Goal: Task Accomplishment & Management: Use online tool/utility

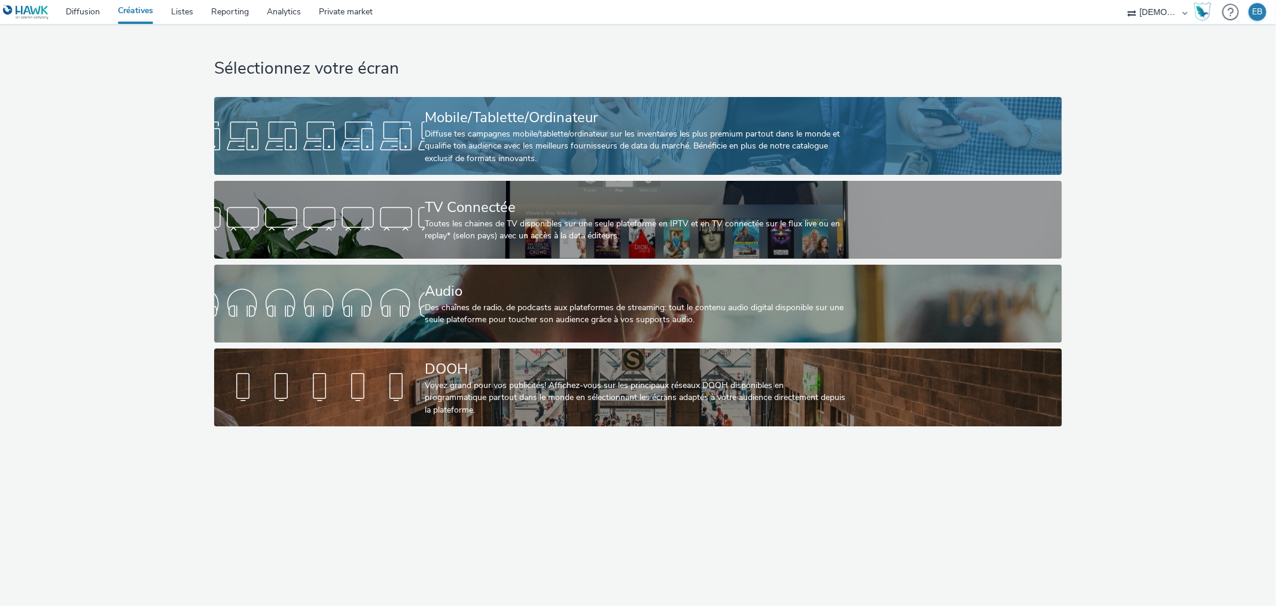
click at [690, 121] on div "Mobile/Tablette/Ordinateur" at bounding box center [636, 117] width 422 height 21
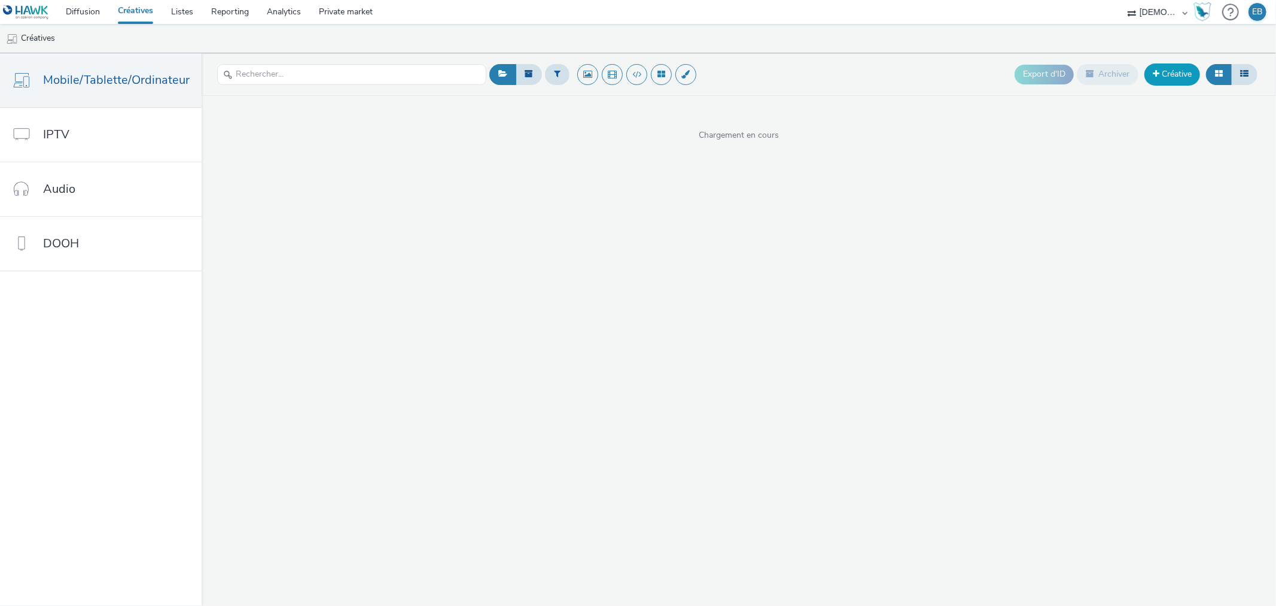
click at [1161, 70] on link "Créative" at bounding box center [1173, 74] width 56 height 22
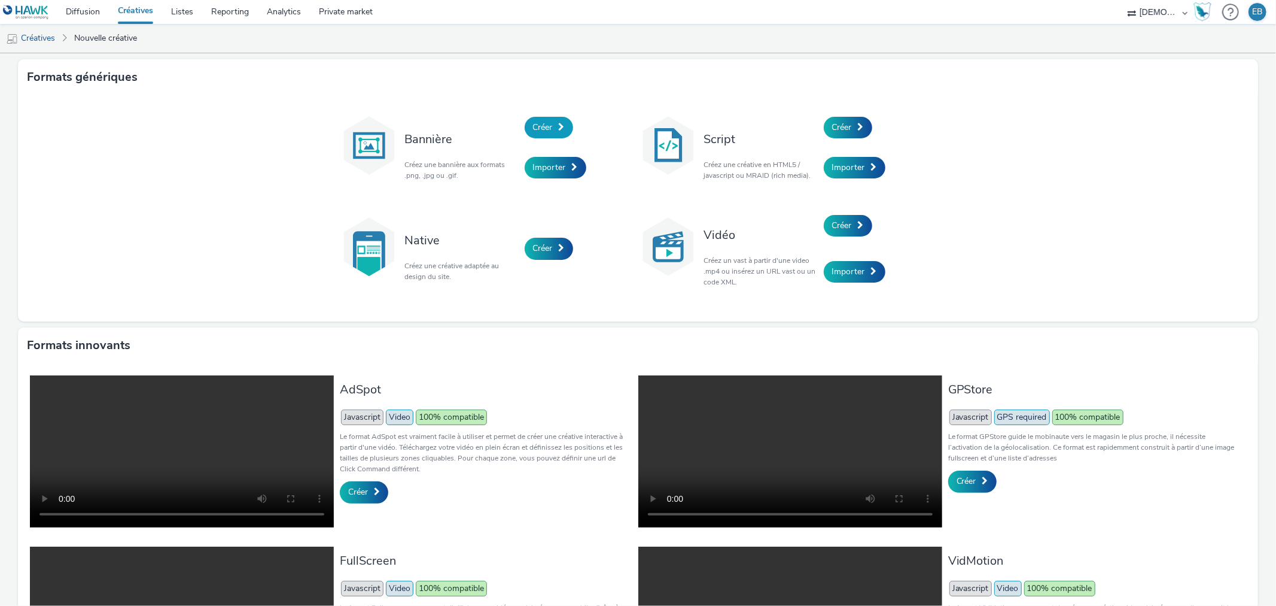
click at [533, 127] on span "Créer" at bounding box center [543, 126] width 20 height 11
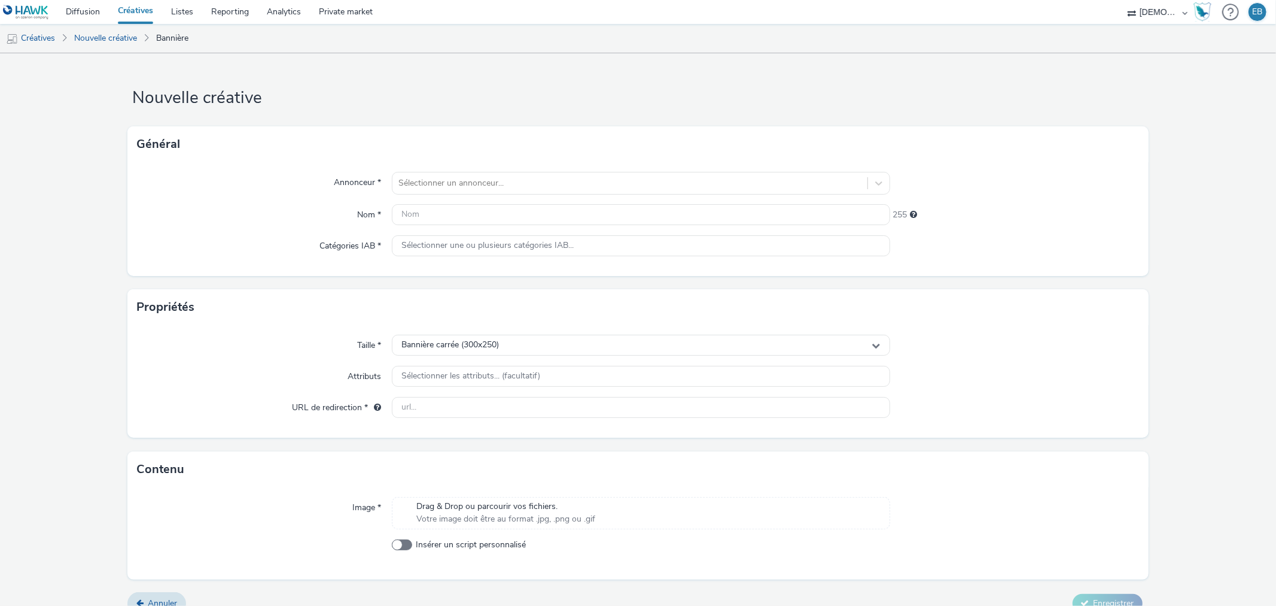
click at [447, 165] on div "Annonceur * Sélectionner un annonceur... Nom * 255 Catégories IAB * Sélectionne…" at bounding box center [637, 219] width 1021 height 114
click at [449, 181] on div at bounding box center [630, 183] width 463 height 14
type input "[PERSON_NAME]"
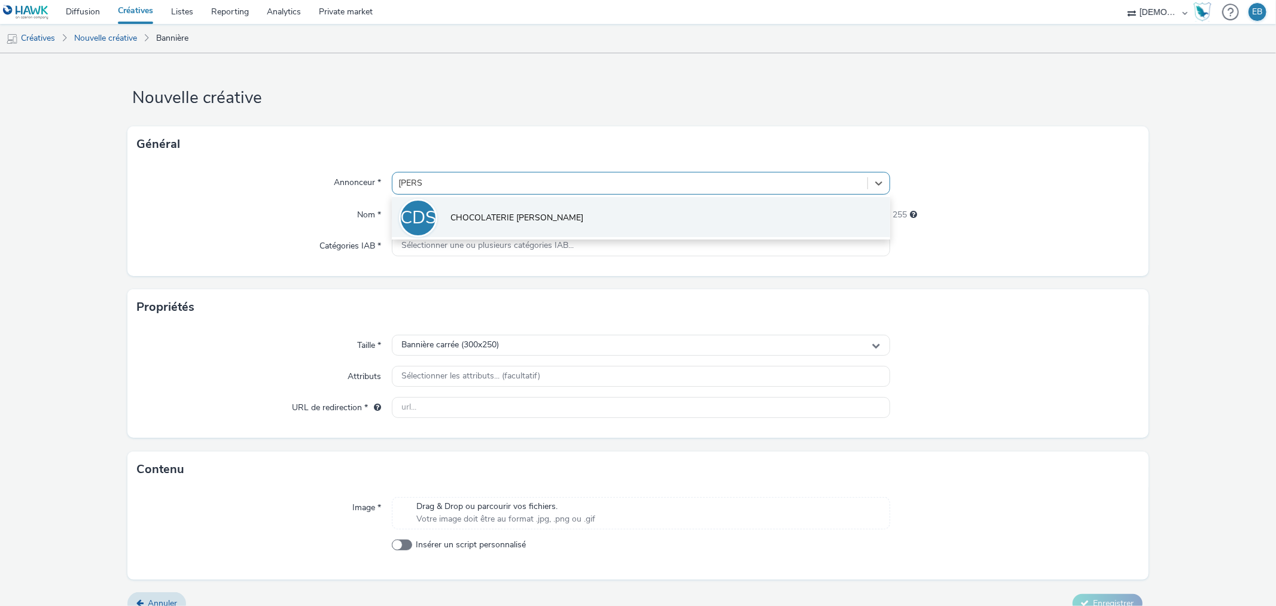
click at [497, 212] on span "CHOCOLATERIE [PERSON_NAME]" at bounding box center [517, 218] width 133 height 12
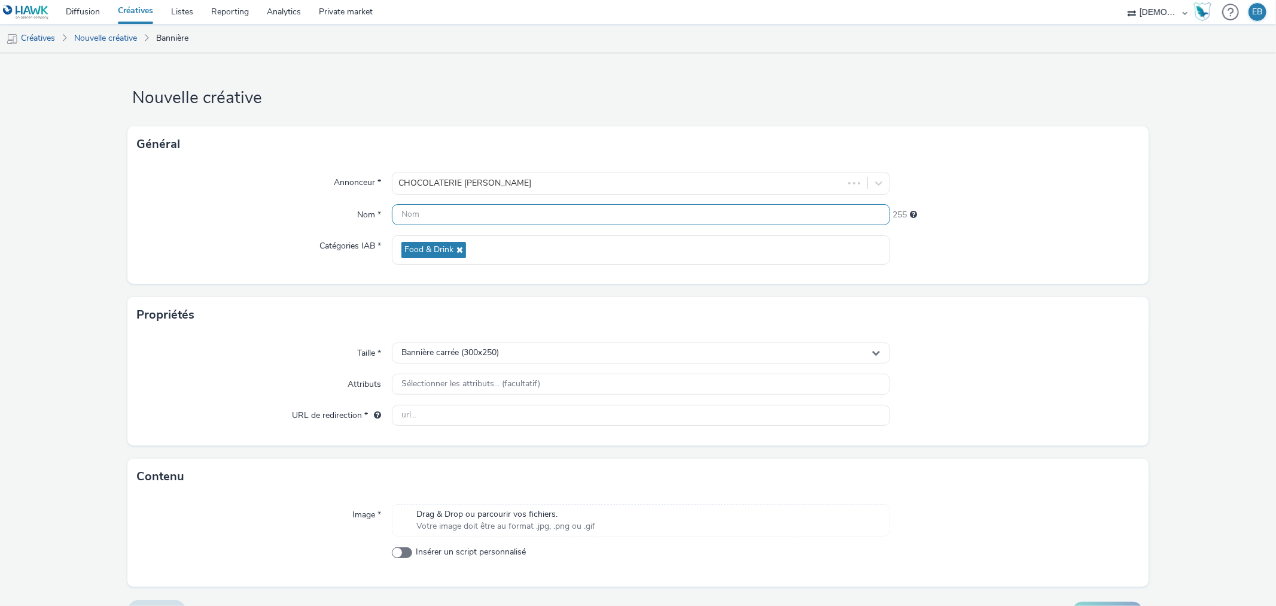
click at [473, 211] on input "text" at bounding box center [641, 214] width 498 height 21
type input "300x250_AC"
click at [277, 317] on div "Propriétés" at bounding box center [637, 315] width 1021 height 36
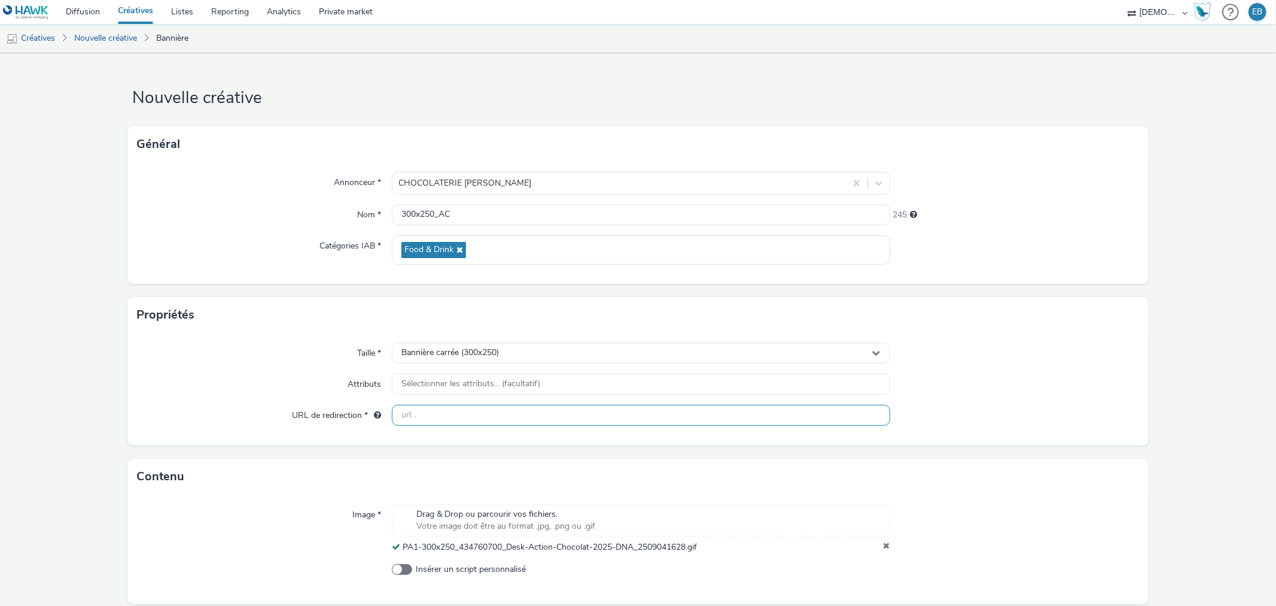
click at [406, 421] on input "text" at bounding box center [641, 415] width 498 height 21
paste input "[URL][DOMAIN_NAME][PERSON_NAME]"
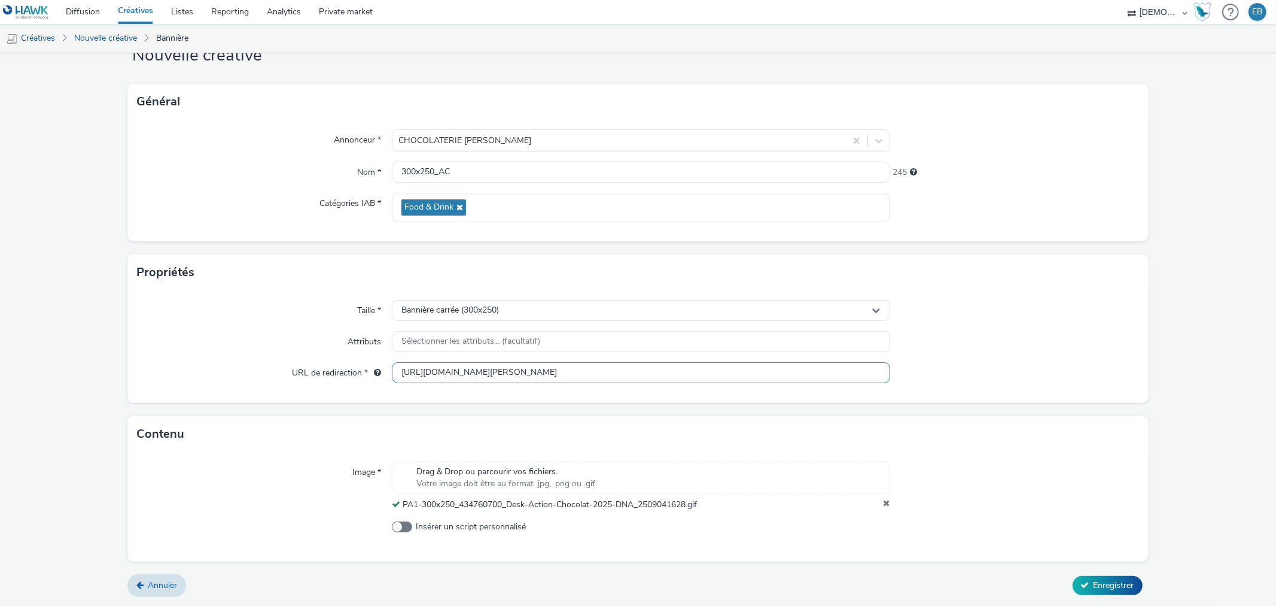
type input "[URL][DOMAIN_NAME][PERSON_NAME]"
click at [1086, 599] on form "Nouvelle créative Général Annonceur * CHOCOLATERIE [PERSON_NAME] Nom * 300x250_…" at bounding box center [638, 308] width 1276 height 595
click at [1086, 597] on form "Nouvelle créative Général Annonceur * CHOCOLATERIE [PERSON_NAME] Nom * 300x250_…" at bounding box center [638, 308] width 1276 height 595
click at [1106, 580] on span "Enregistrer" at bounding box center [1114, 584] width 41 height 11
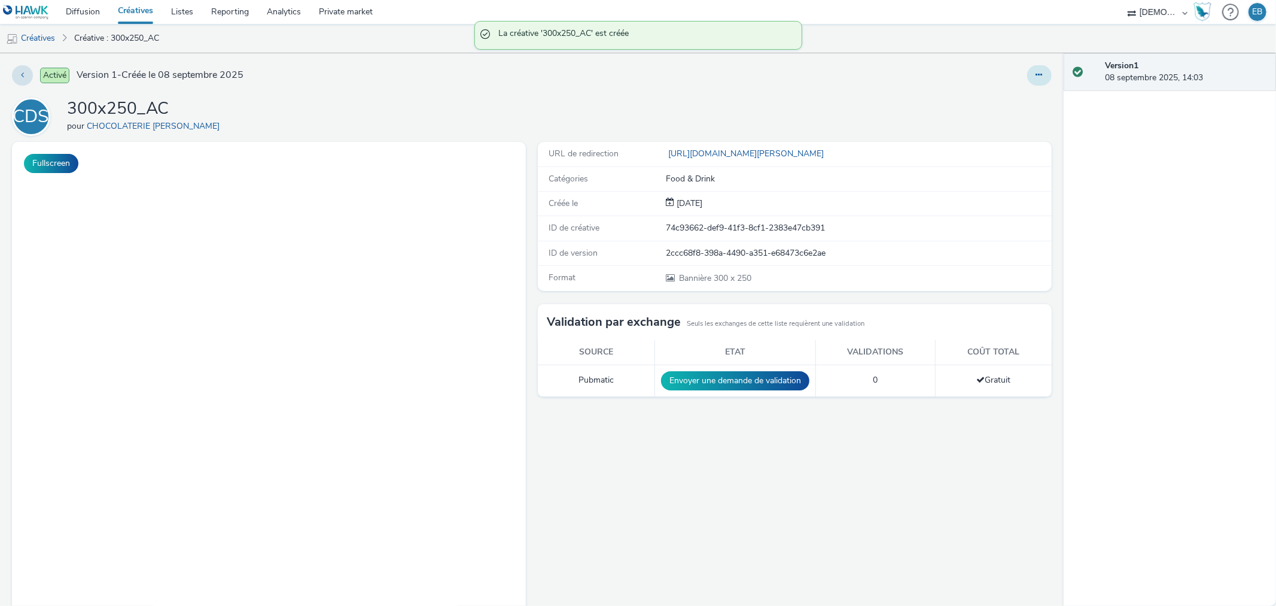
click at [1039, 74] on button at bounding box center [1040, 75] width 25 height 20
click at [996, 127] on link "Dupliquer" at bounding box center [1007, 123] width 90 height 24
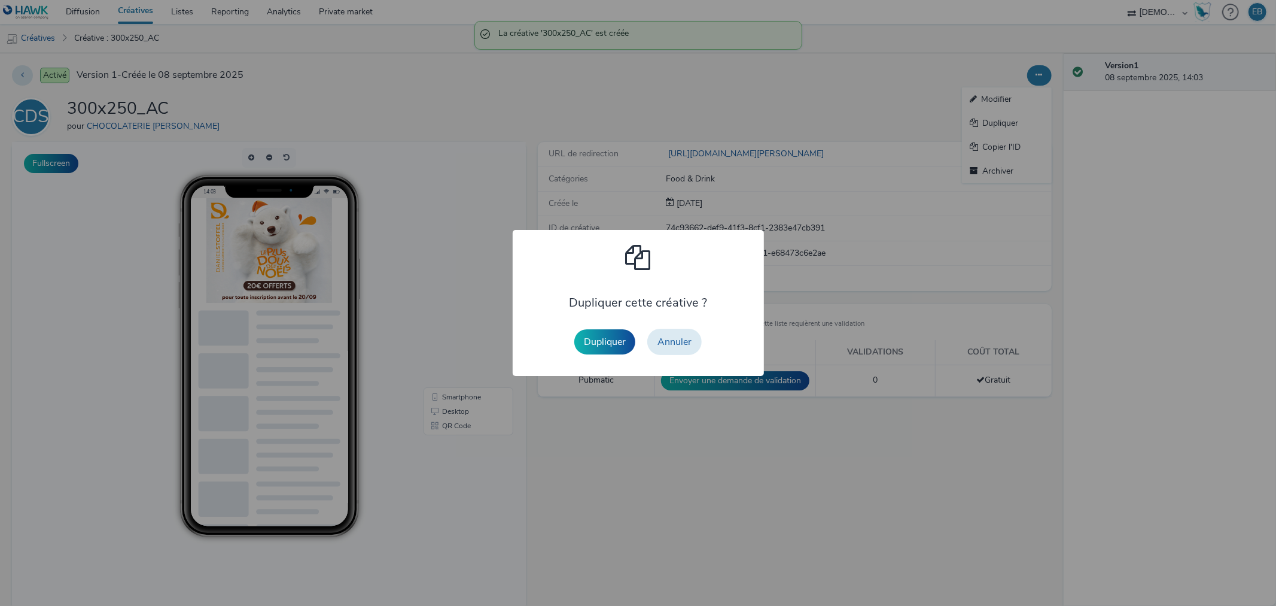
click at [589, 344] on button "Dupliquer" at bounding box center [604, 341] width 61 height 25
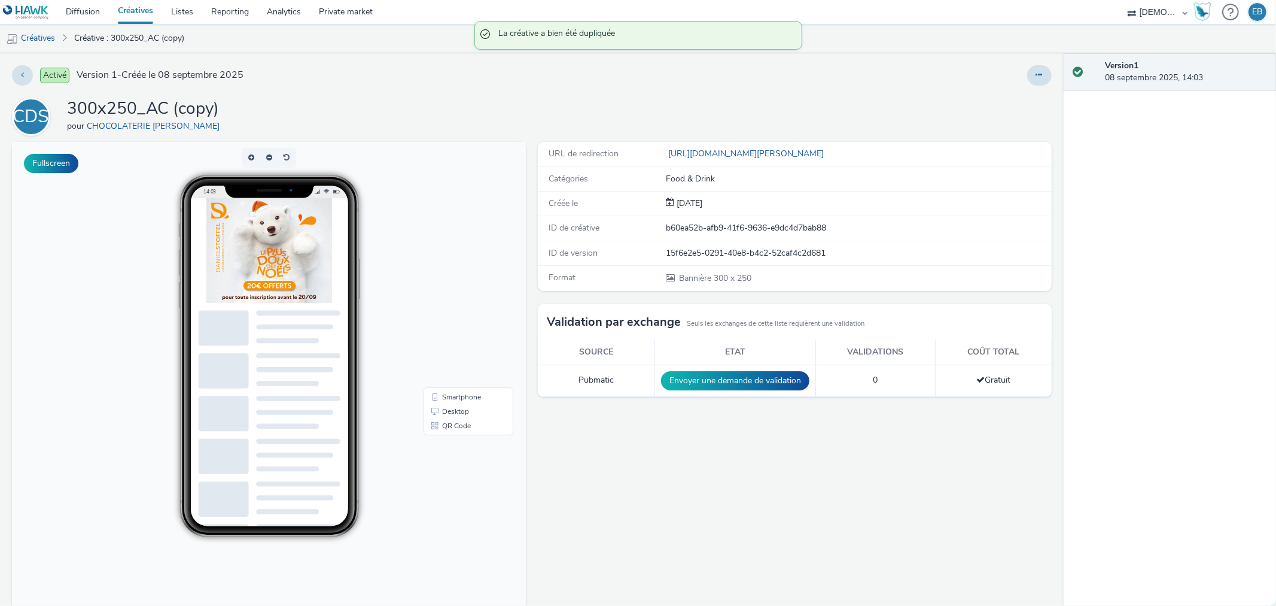
click at [1039, 83] on div at bounding box center [1040, 75] width 25 height 20
click at [1031, 81] on button at bounding box center [1040, 75] width 25 height 20
click at [1022, 93] on link "Modifier" at bounding box center [1007, 99] width 90 height 24
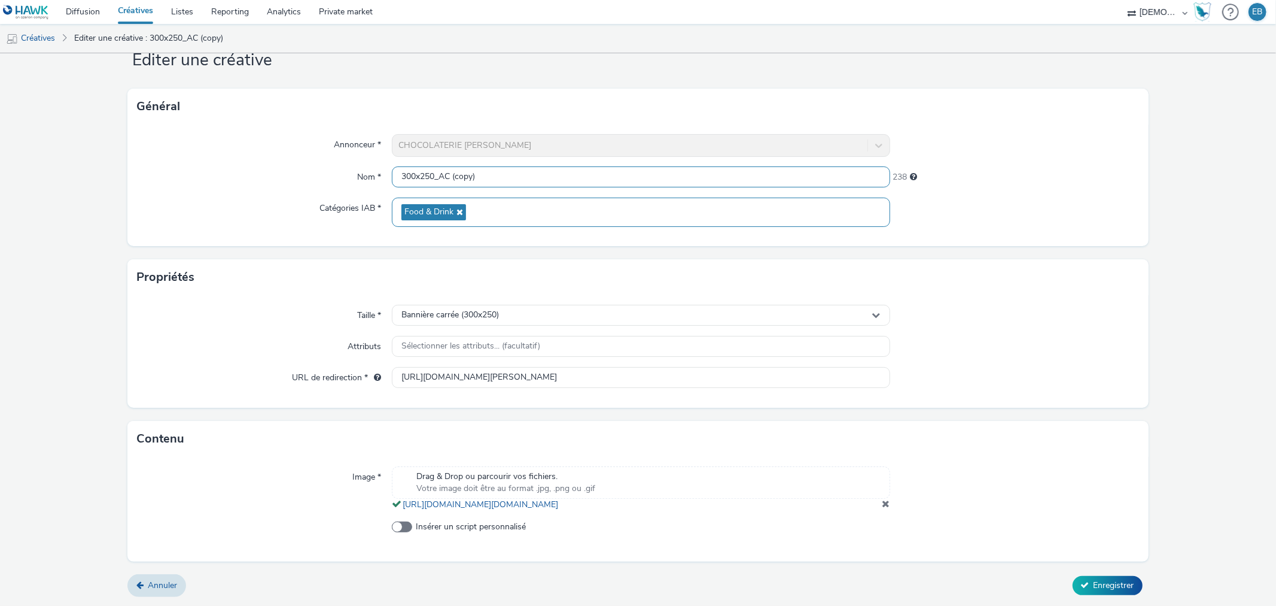
scroll to position [1, 0]
drag, startPoint x: 438, startPoint y: 164, endPoint x: 752, endPoint y: 213, distance: 318.0
click at [752, 213] on div "Annonceur * CHOCOLATERIE [PERSON_NAME] Nom * 300x250_AC (copy) 238 Catégories I…" at bounding box center [637, 184] width 1021 height 121
type input "300x250_Avent"
click at [890, 500] on div at bounding box center [1014, 488] width 249 height 44
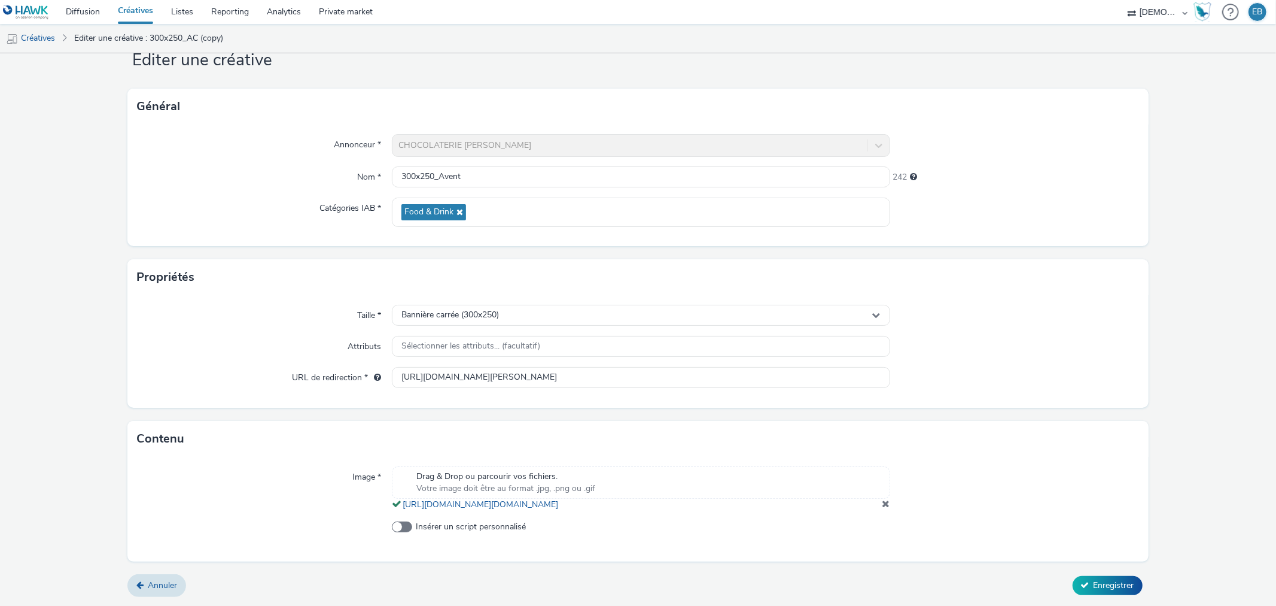
scroll to position [0, 0]
click at [883, 501] on span at bounding box center [887, 503] width 8 height 10
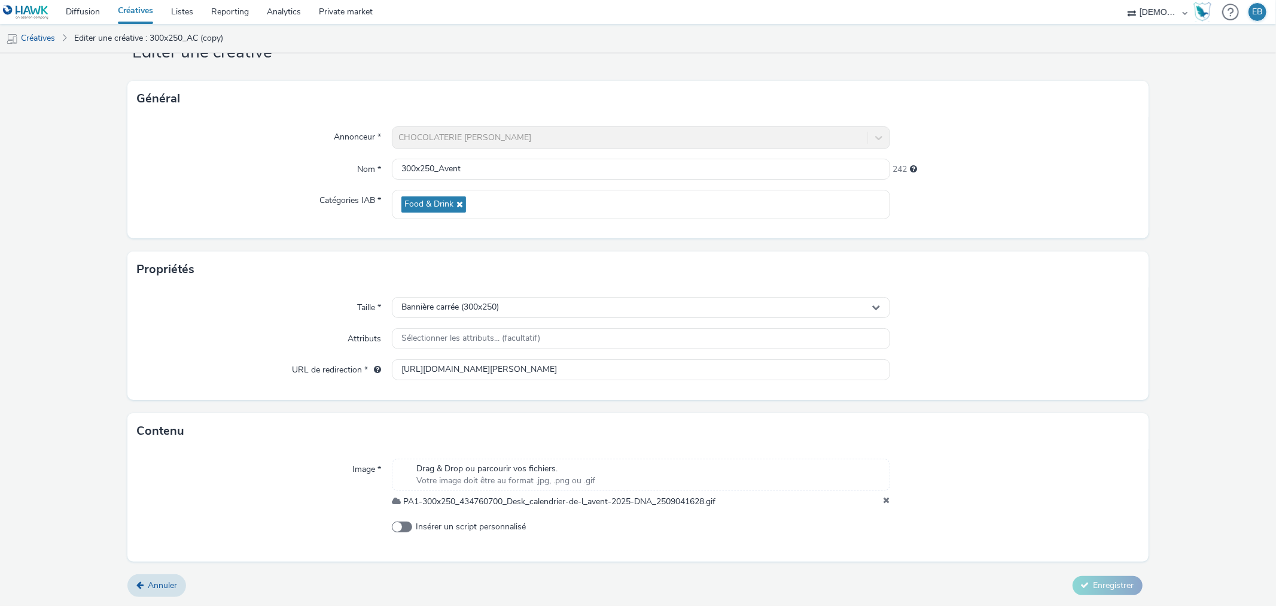
scroll to position [42, 0]
click at [1094, 579] on span "Enregistrer" at bounding box center [1114, 584] width 41 height 11
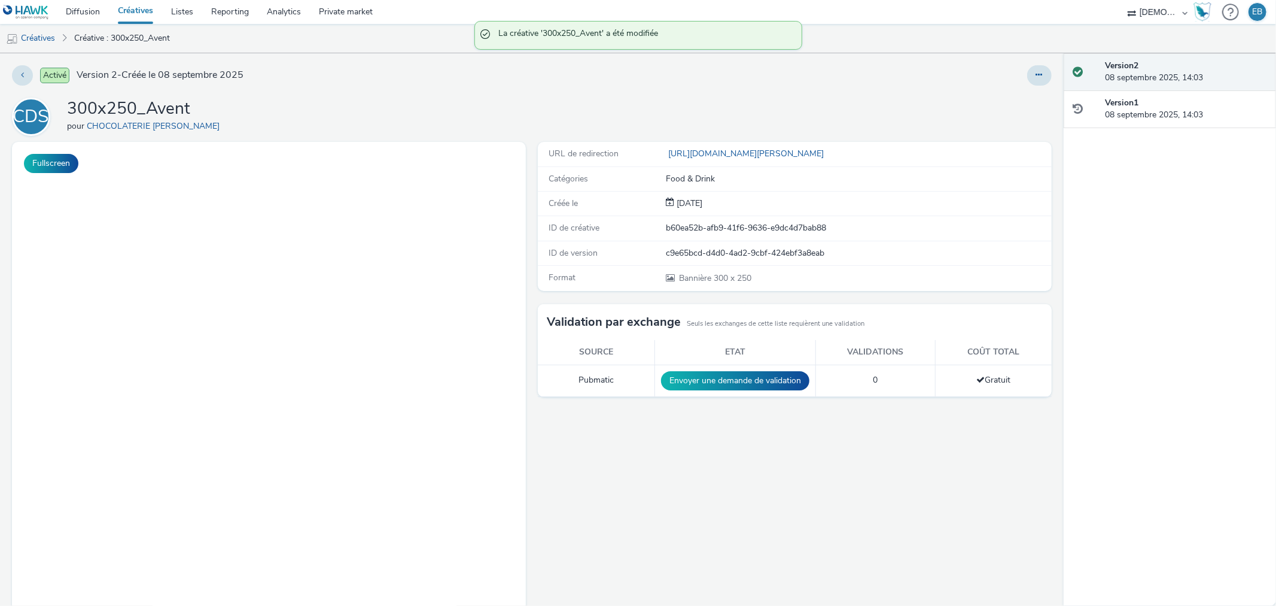
click at [1028, 79] on div at bounding box center [1040, 75] width 25 height 20
click at [1036, 79] on icon at bounding box center [1039, 75] width 7 height 8
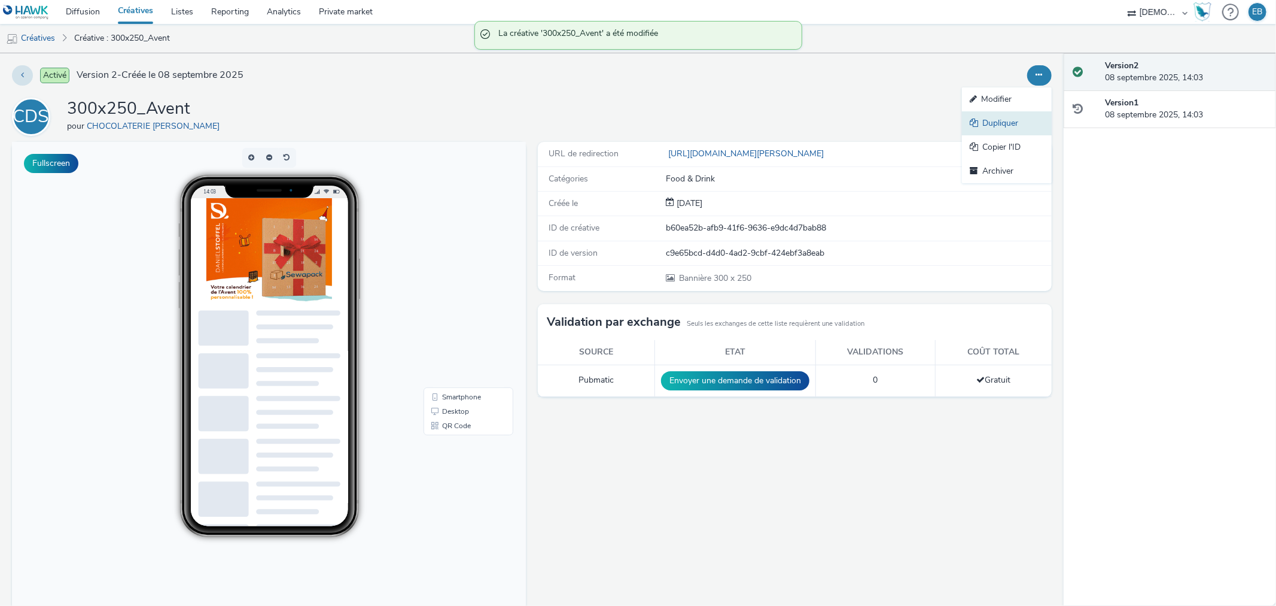
click at [1002, 115] on link "Dupliquer" at bounding box center [1007, 123] width 90 height 24
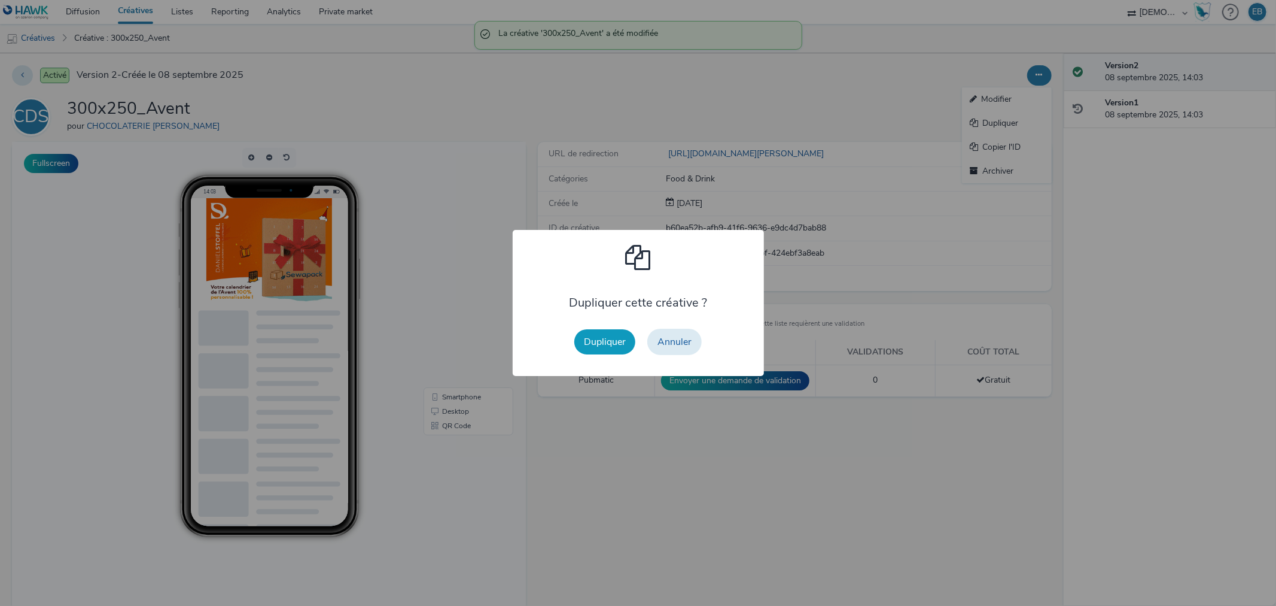
click at [627, 338] on button "Dupliquer" at bounding box center [604, 341] width 61 height 25
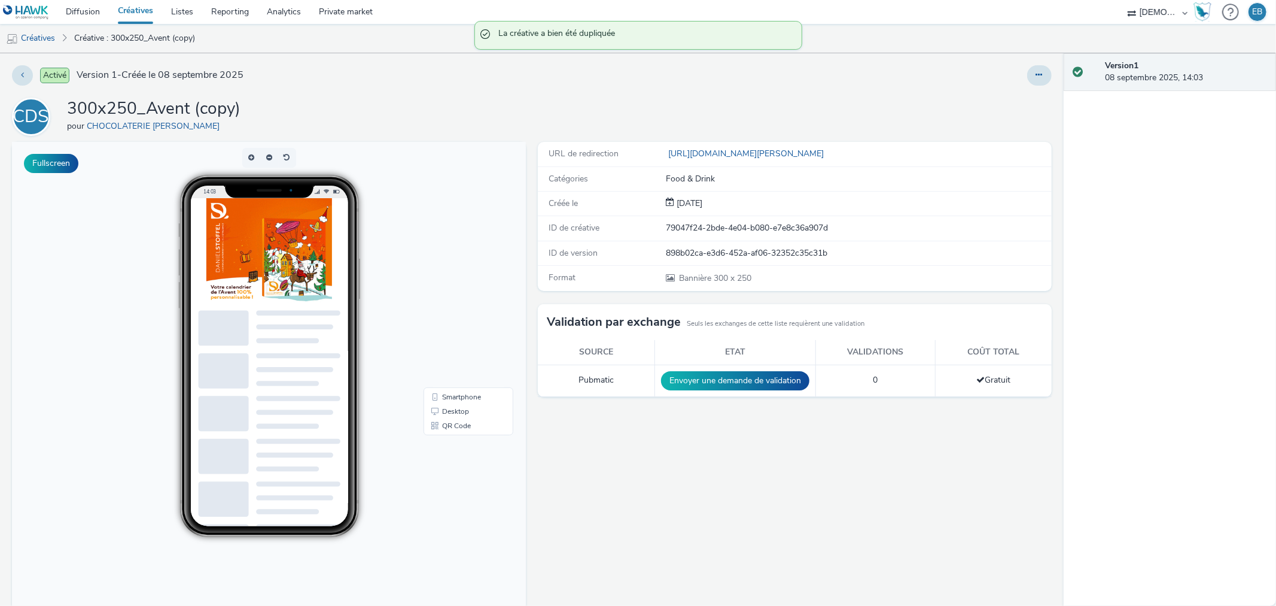
click at [1028, 71] on div at bounding box center [1040, 75] width 25 height 20
click at [1028, 81] on button at bounding box center [1040, 75] width 25 height 20
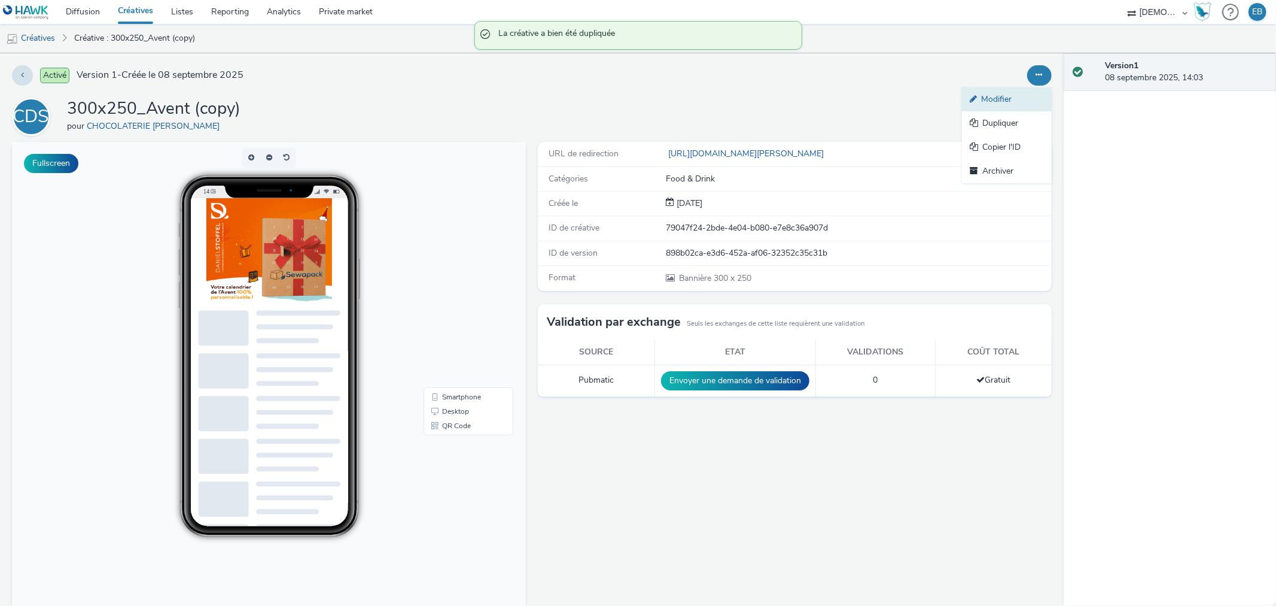
click at [1003, 93] on link "Modifier" at bounding box center [1007, 99] width 90 height 24
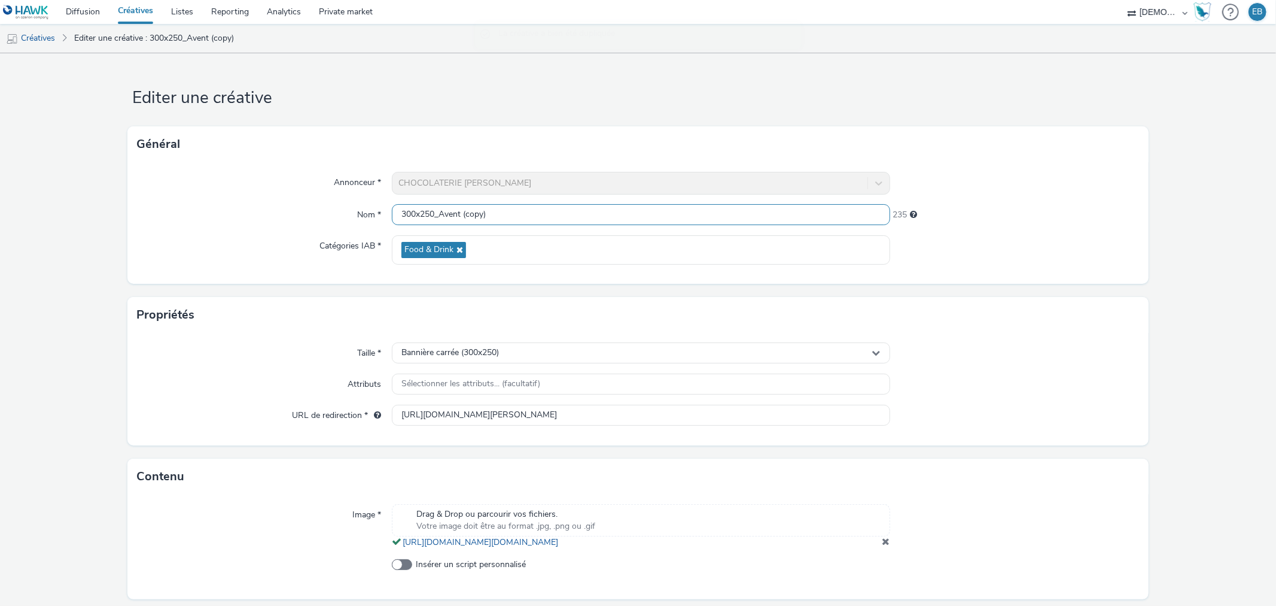
scroll to position [1, 0]
drag, startPoint x: 436, startPoint y: 211, endPoint x: 960, endPoint y: 255, distance: 526.1
click at [960, 255] on div "Annonceur * CHOCOLATERIE [PERSON_NAME] Nom * 300x250_Avent (copy) 235 Catégorie…" at bounding box center [637, 222] width 1021 height 121
type input "300x250_Tablettes"
click at [883, 546] on span at bounding box center [887, 541] width 8 height 10
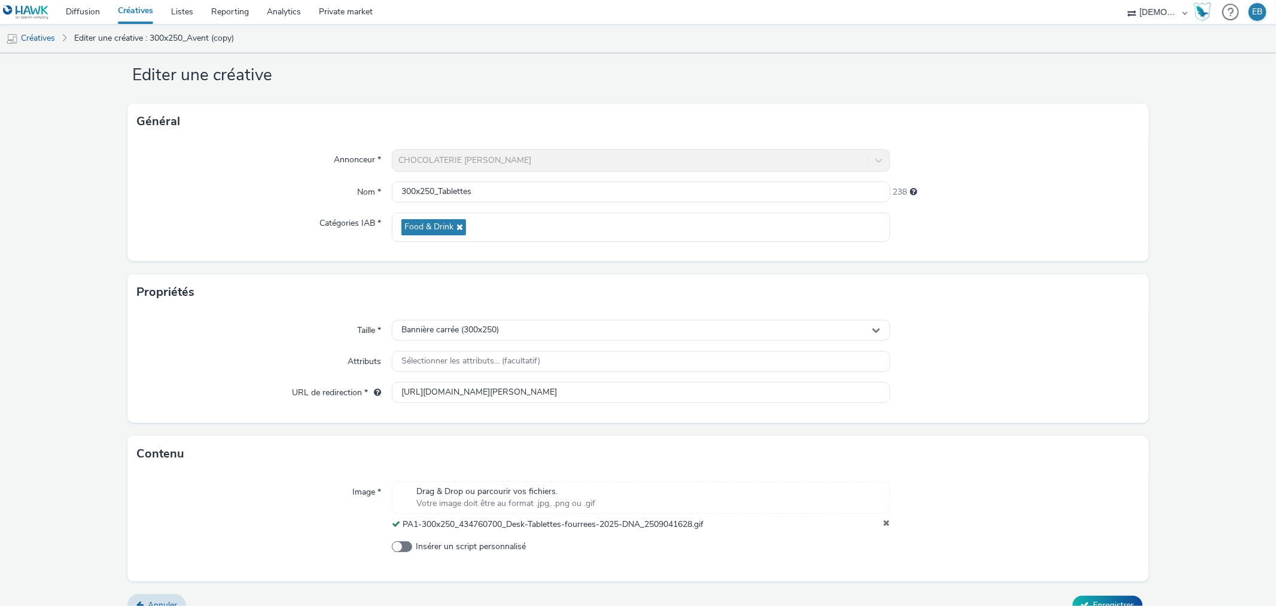
scroll to position [42, 0]
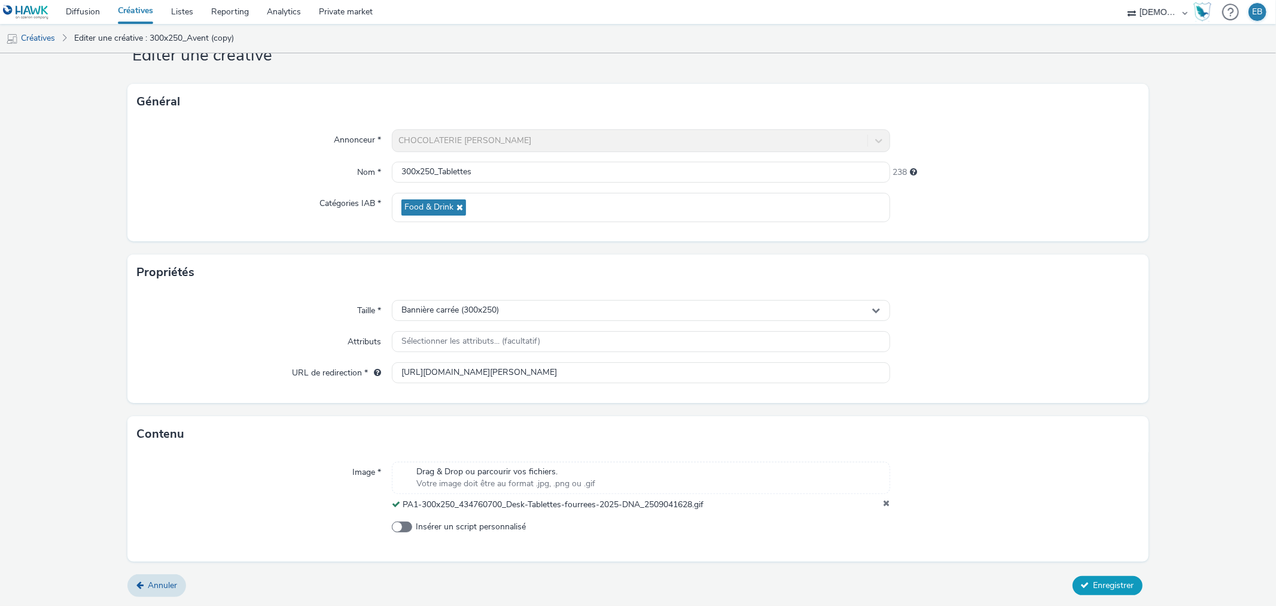
click at [1081, 585] on icon at bounding box center [1085, 584] width 8 height 8
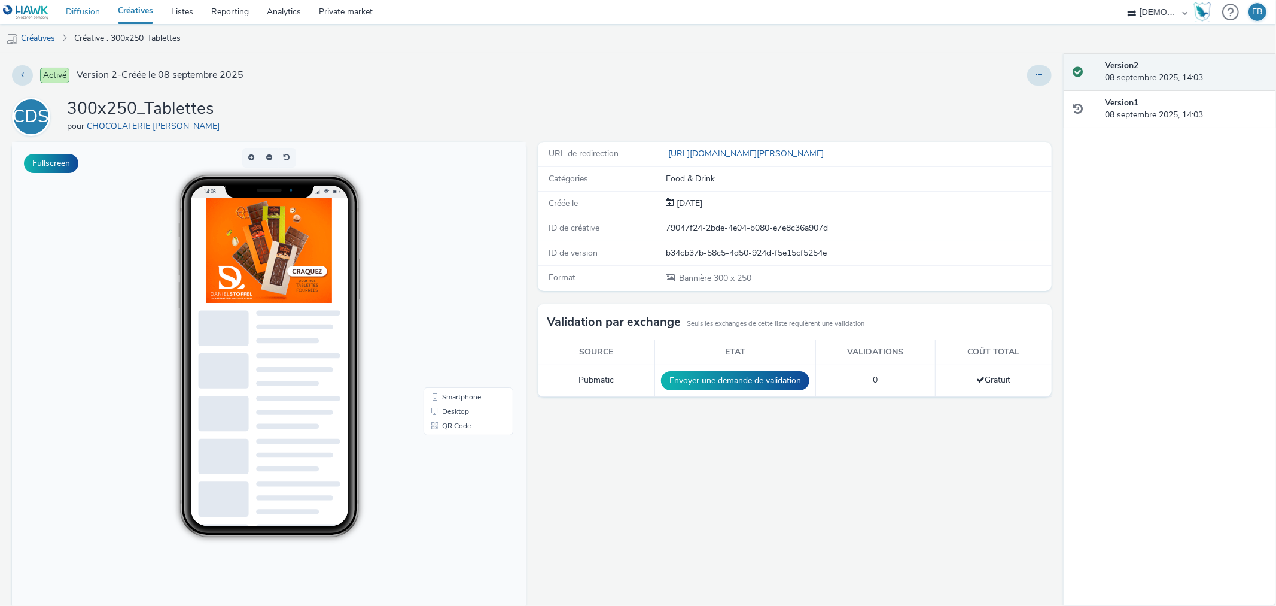
click at [91, 14] on link "Diffusion" at bounding box center [83, 12] width 52 height 24
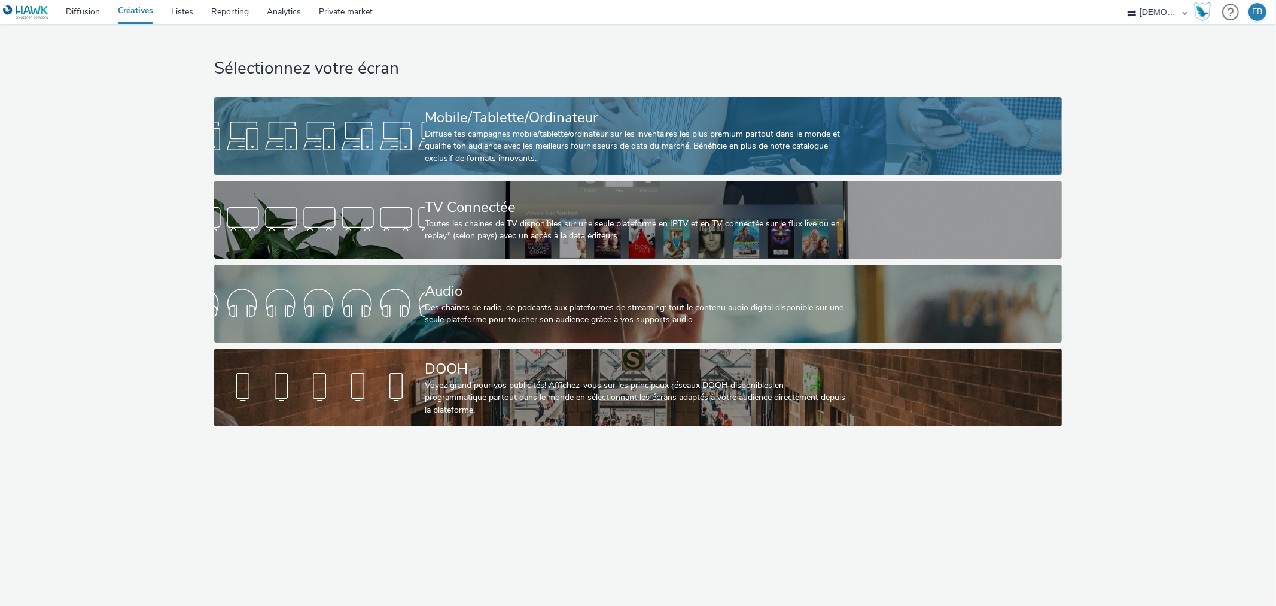
click at [865, 147] on link "Mobile/Tablette/Ordinateur Diffuse tes campagnes mobile/tablette/ordinateur sur…" at bounding box center [638, 136] width 848 height 78
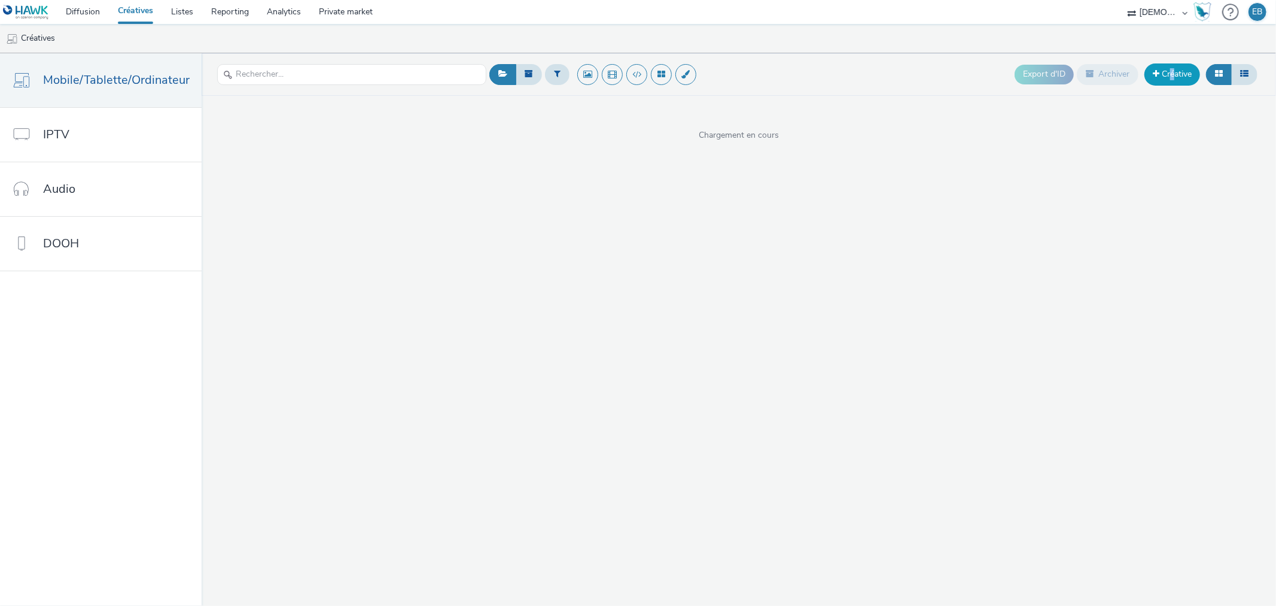
drag, startPoint x: 1171, startPoint y: 60, endPoint x: 1177, endPoint y: 66, distance: 8.1
click at [1173, 60] on div "Export d'ID Archiver Créative" at bounding box center [1138, 74] width 246 height 29
click at [1184, 69] on link "Créative" at bounding box center [1173, 74] width 56 height 22
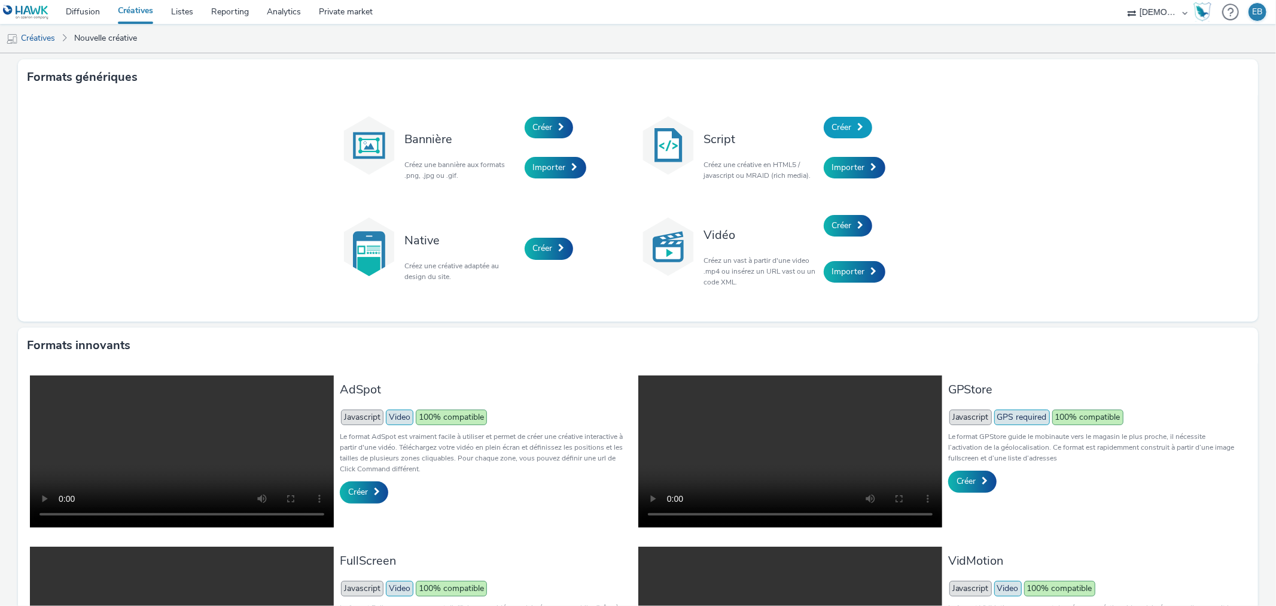
click at [849, 121] on link "Créer" at bounding box center [848, 128] width 48 height 22
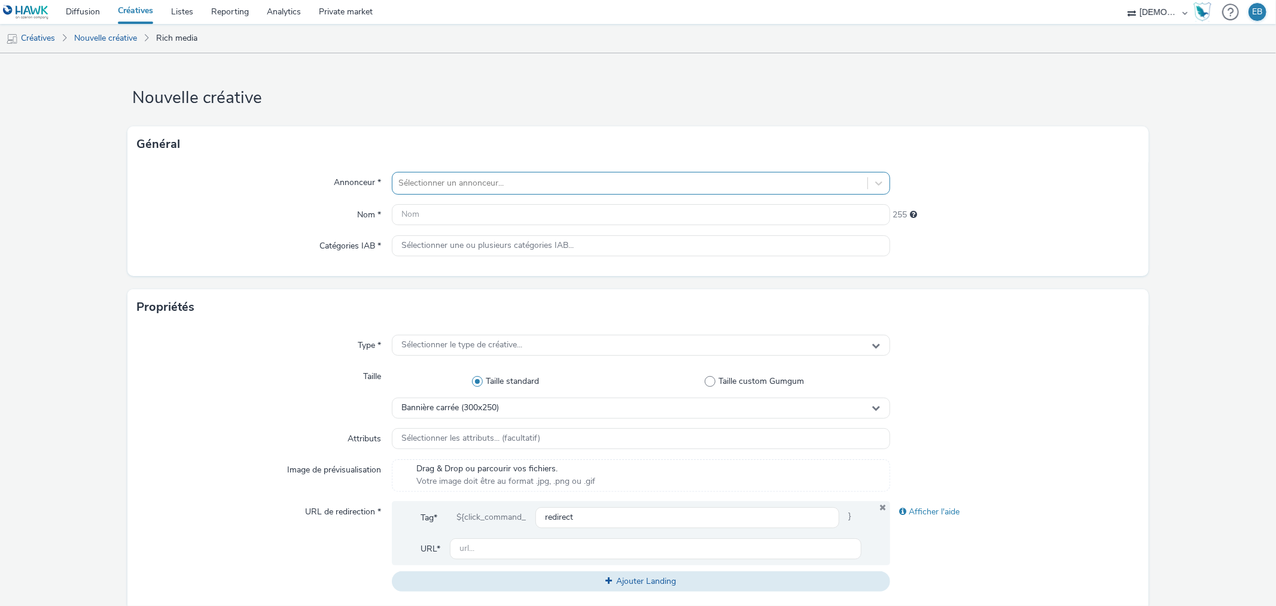
click at [616, 189] on div at bounding box center [630, 183] width 463 height 14
type input "miroi"
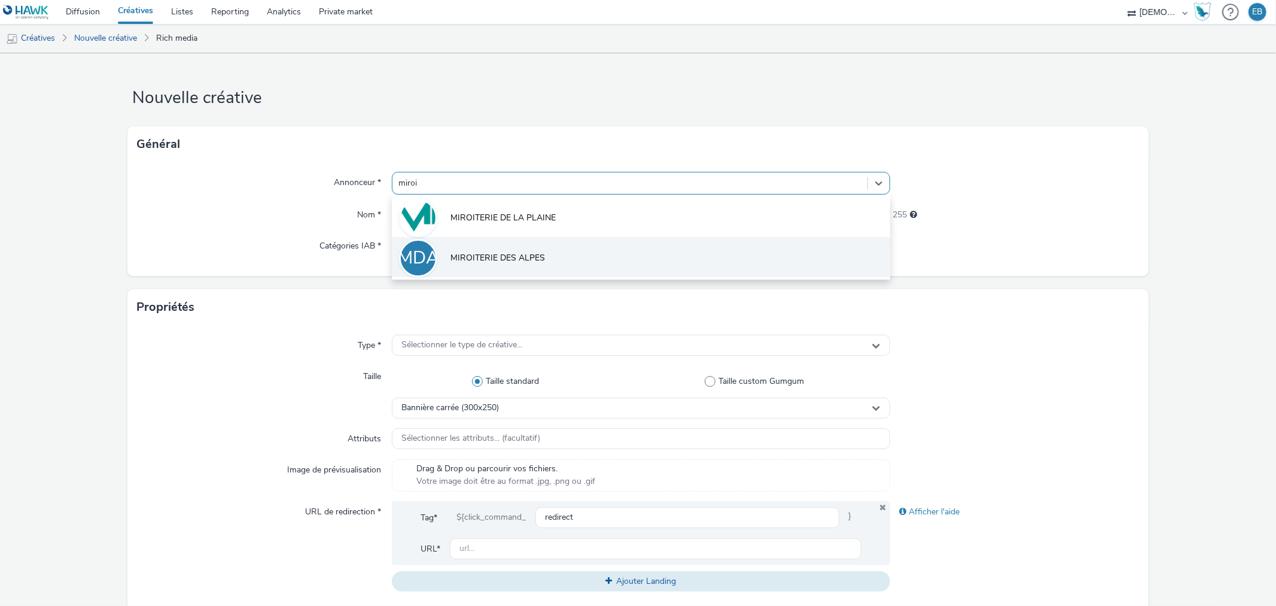
click at [618, 249] on li "MDA MIROITERIE DES ALPES" at bounding box center [641, 257] width 498 height 40
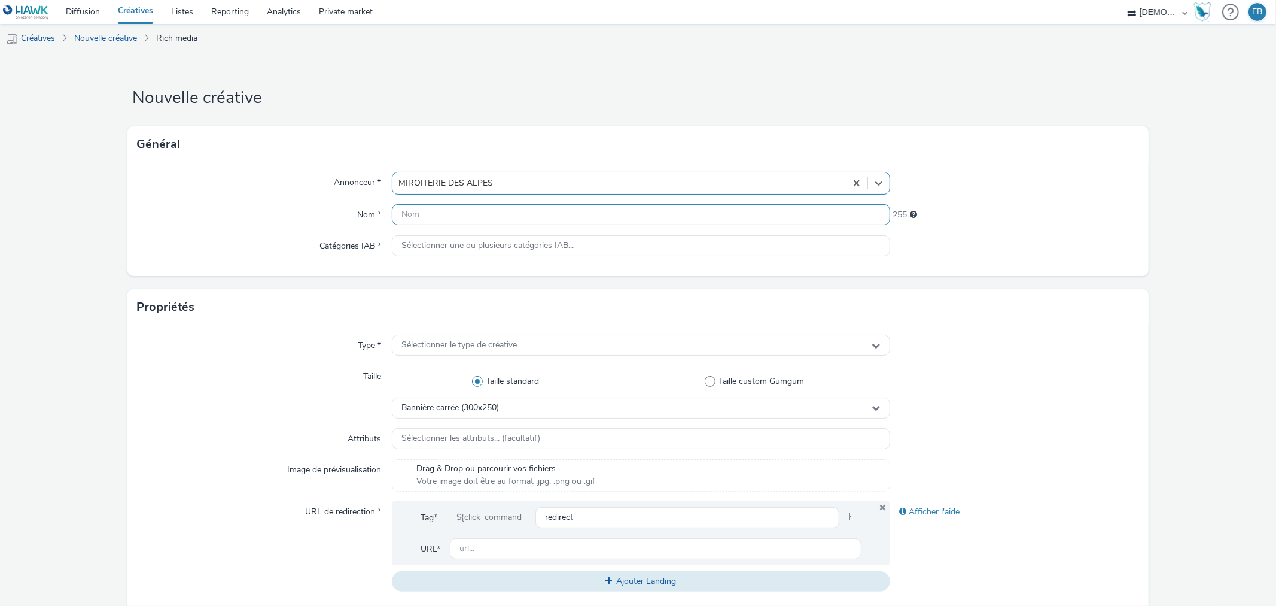
click at [564, 213] on input "text" at bounding box center [641, 214] width 498 height 21
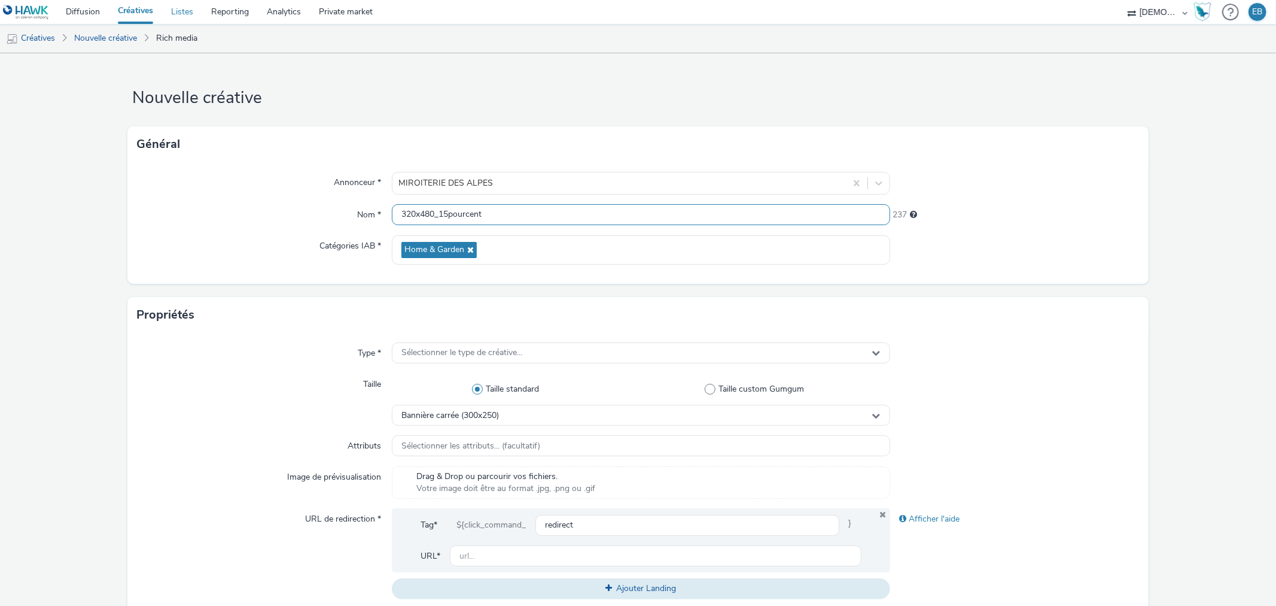
type input "320x480_15pourcent"
click at [1147, 349] on form "Nouvelle créative Général Annonceur * MIROITERIE DES ALPES Nom * 320x480_15pour…" at bounding box center [638, 544] width 1276 height 982
click at [565, 357] on div "Sélectionner le type de créative..." at bounding box center [641, 352] width 498 height 21
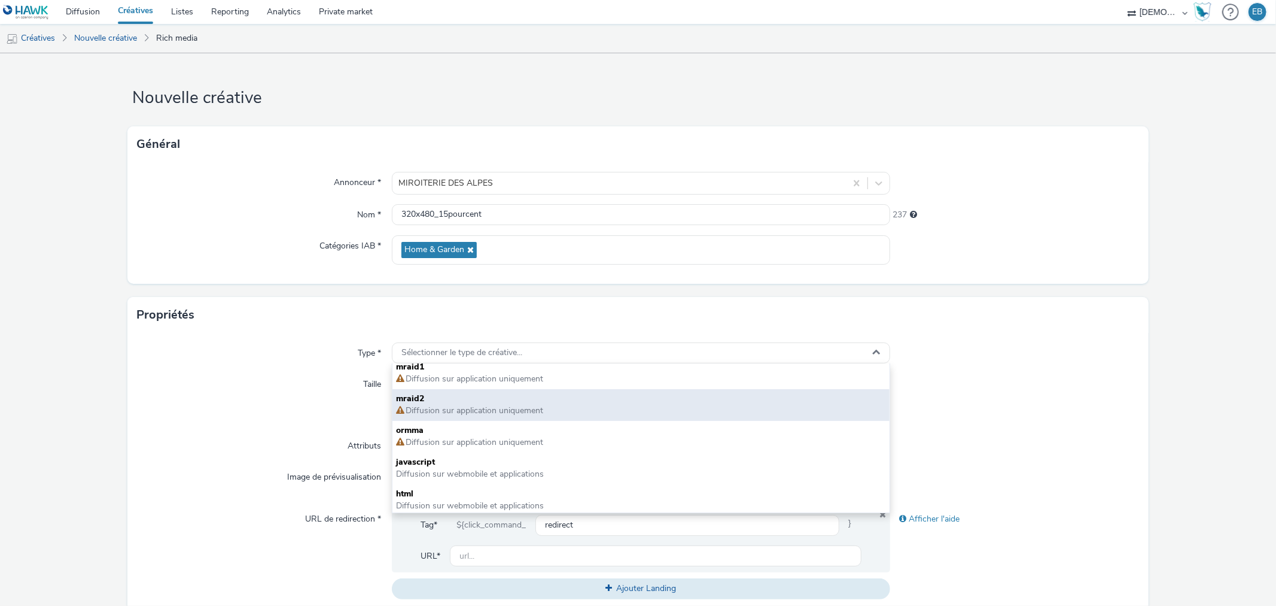
scroll to position [8, 0]
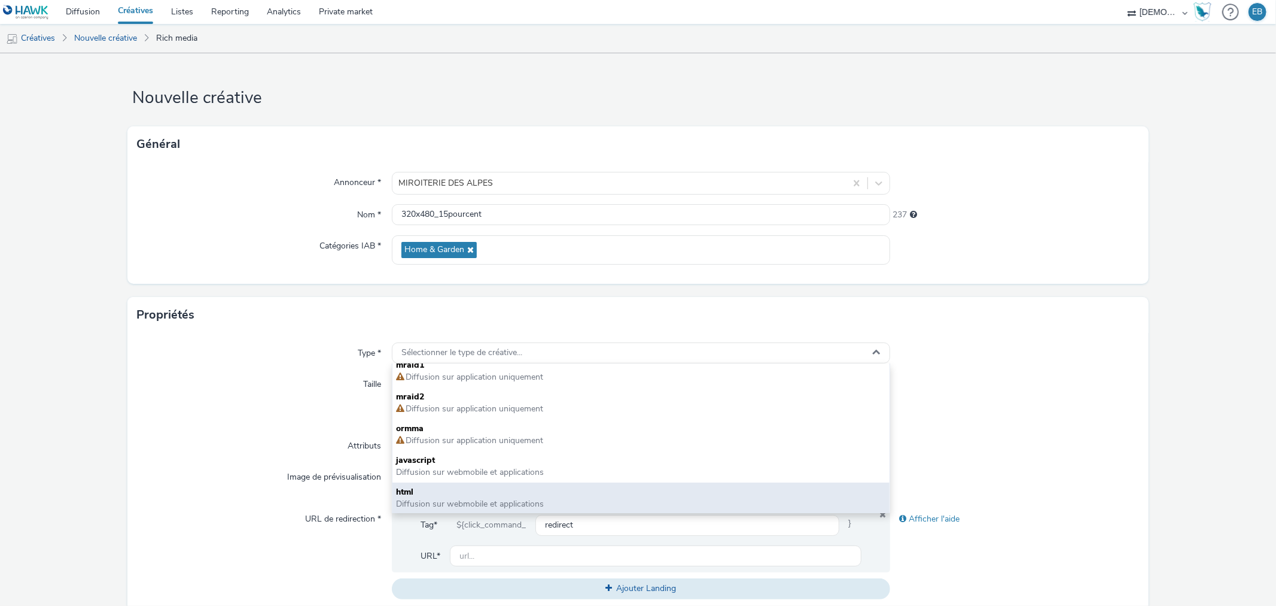
click at [439, 484] on div "html Diffusion sur webmobile et applications" at bounding box center [641, 498] width 497 height 32
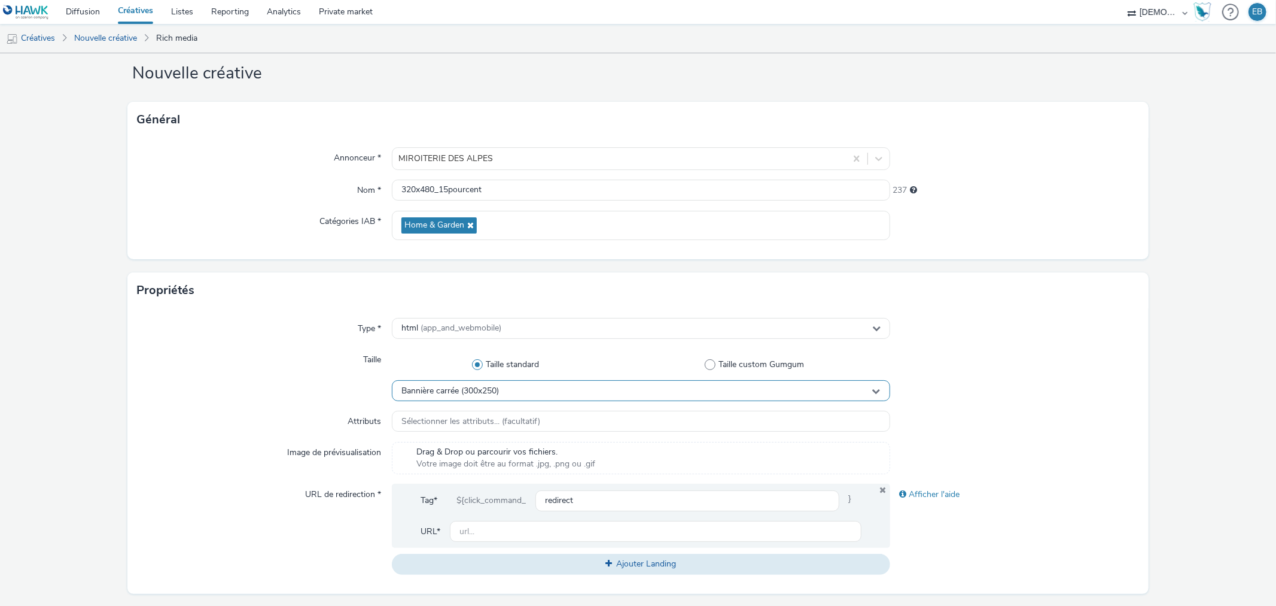
scroll to position [66, 0]
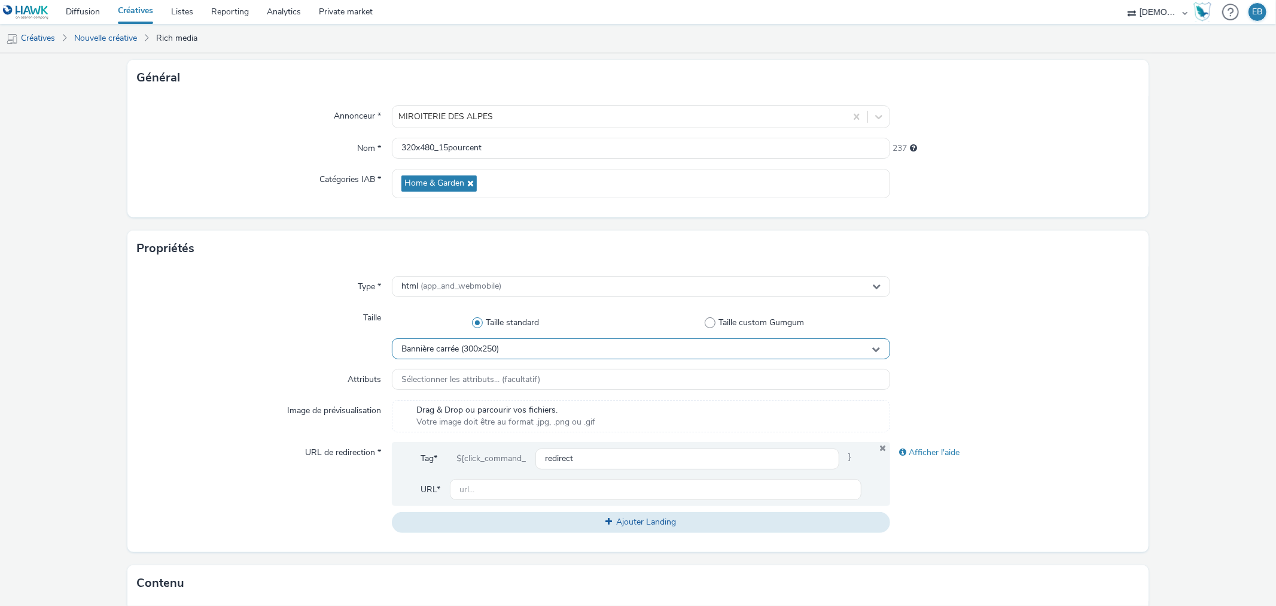
click at [450, 344] on span "Bannière carrée (300x250)" at bounding box center [451, 349] width 98 height 10
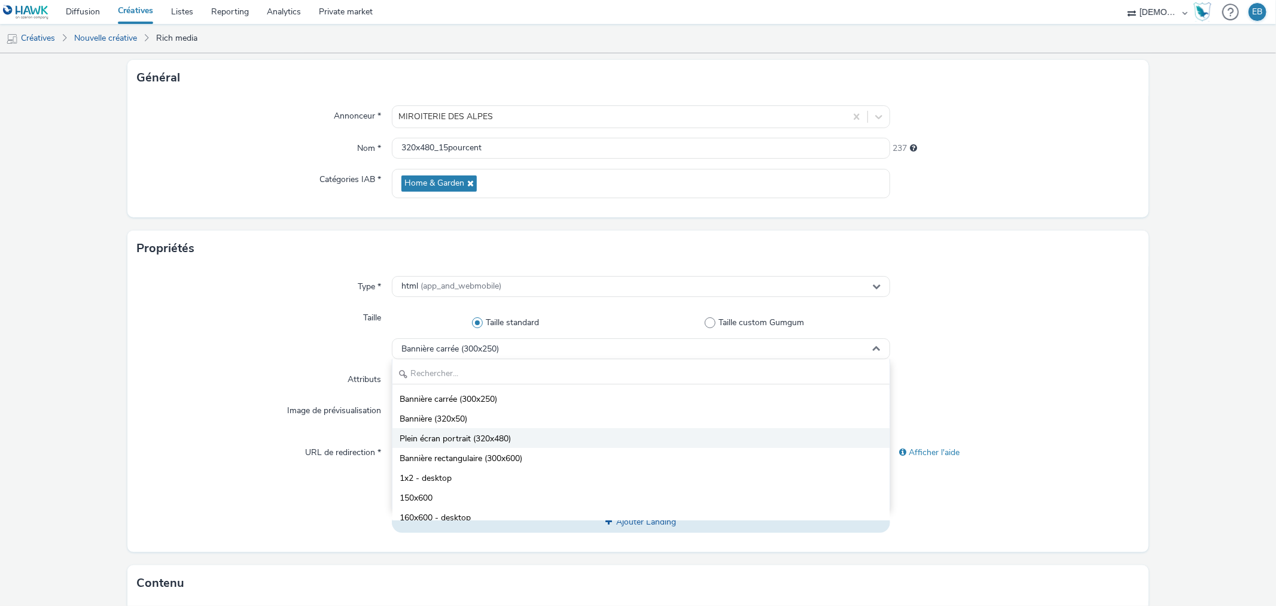
click at [504, 438] on span "Plein écran portrait (320x480)" at bounding box center [455, 439] width 111 height 12
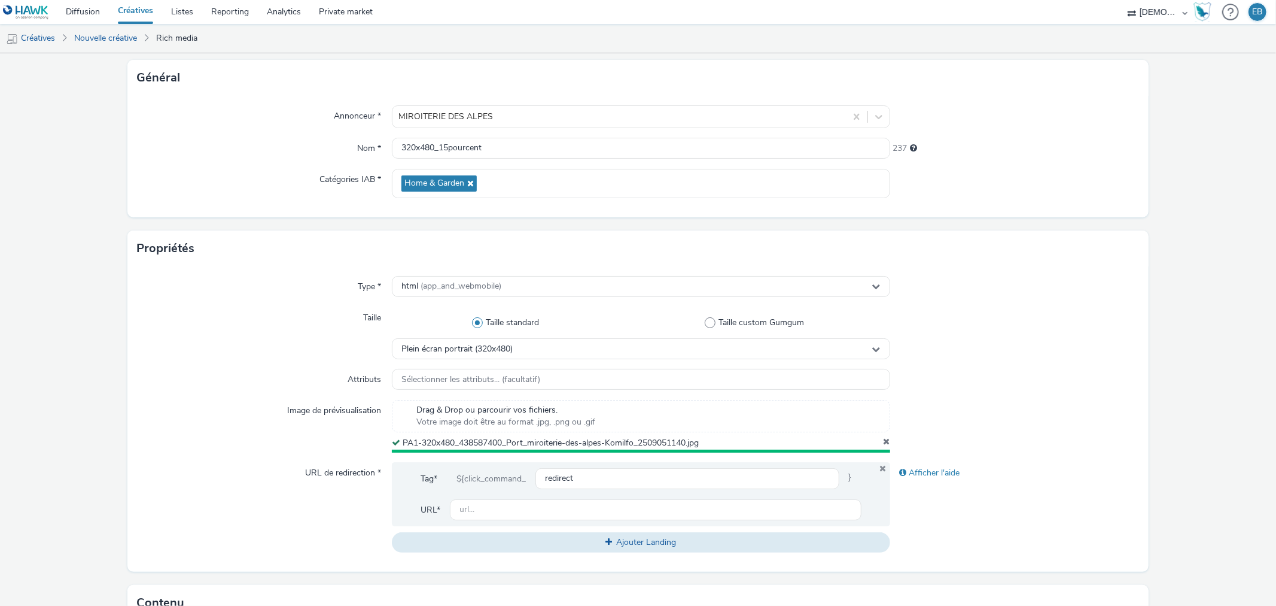
scroll to position [266, 0]
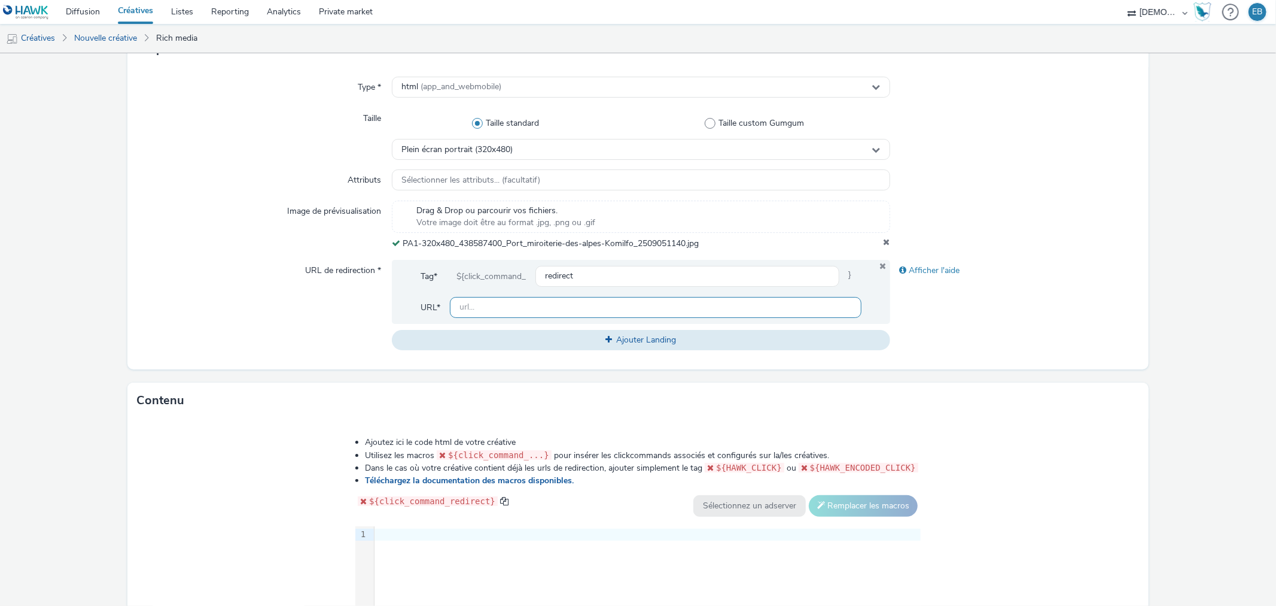
click at [617, 304] on input "text" at bounding box center [655, 307] width 411 height 21
paste input "https://www.komilfo.fr/magasins/miroiterie-alpes-gap-05?utm_source=LDL&utm_camp…"
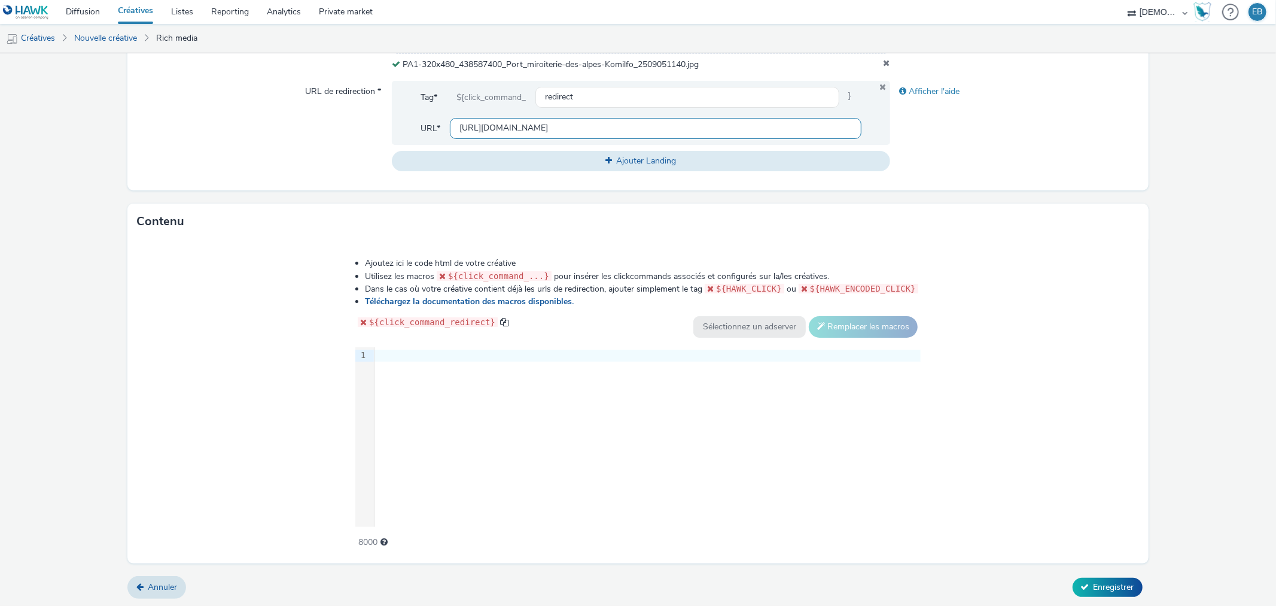
scroll to position [445, 0]
type input "https://www.komilfo.fr/magasins/miroiterie-alpes-gap-05?utm_source=LDL&utm_camp…"
click at [476, 477] on div "9 1 ›" at bounding box center [638, 436] width 566 height 180
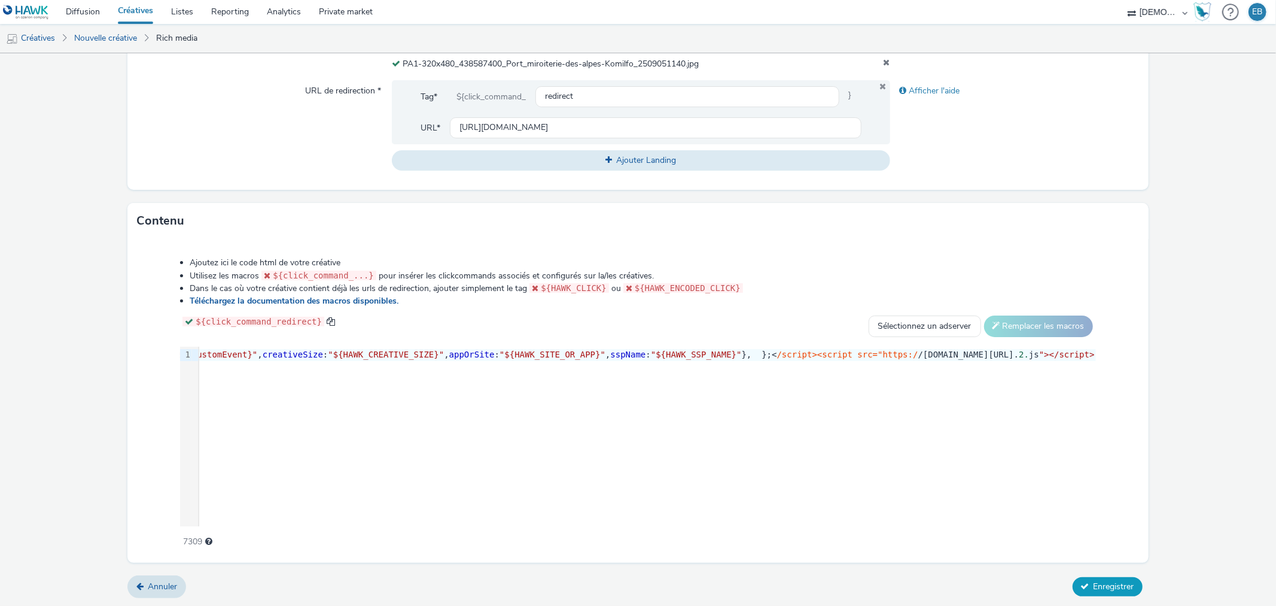
click at [1101, 577] on button "Enregistrer" at bounding box center [1108, 586] width 70 height 19
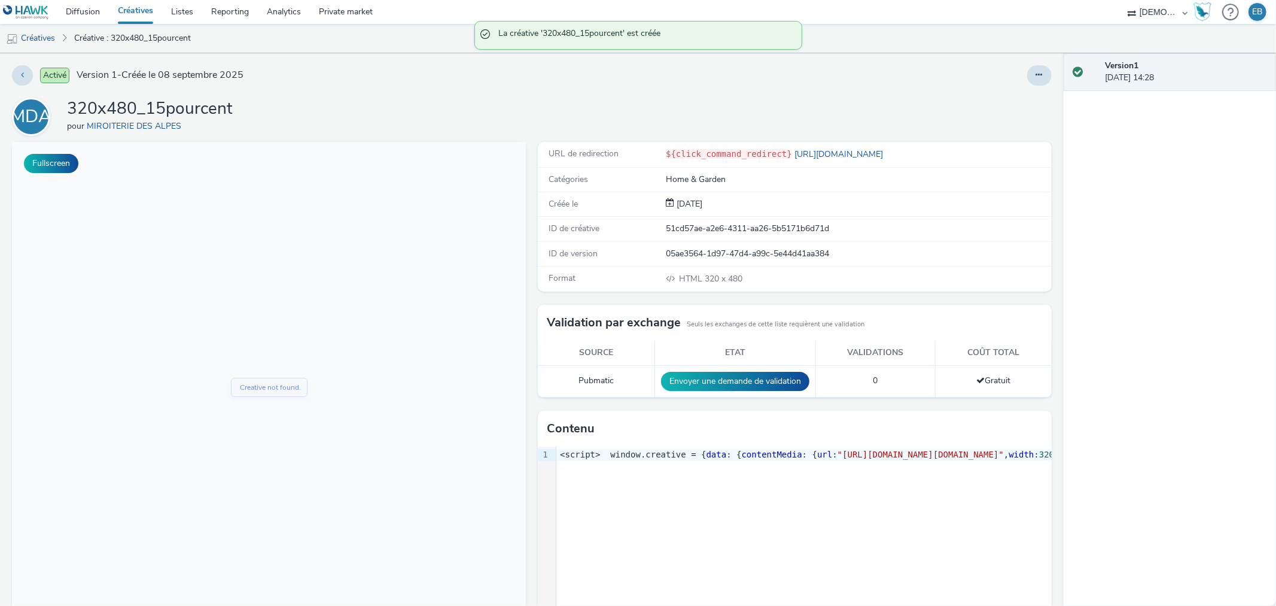
click at [1037, 62] on div "Activé Version 1 - Créée le 08 septembre 2025 MDA 320x480_15pourcent pour MIROI…" at bounding box center [532, 329] width 1064 height 552
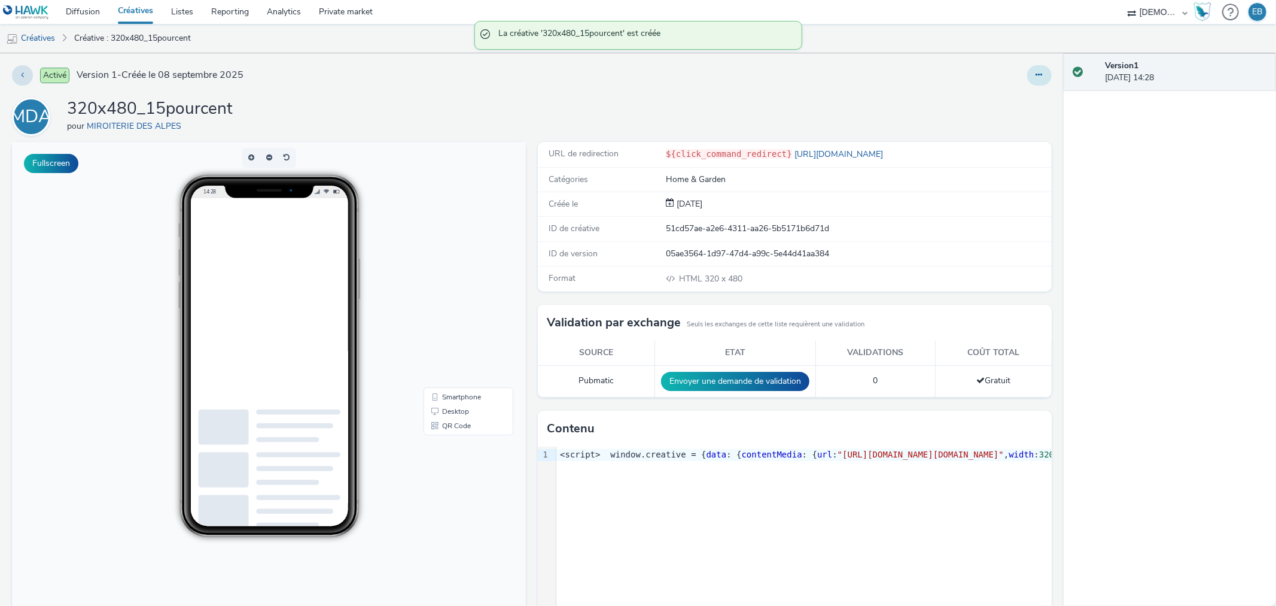
click at [1036, 68] on button at bounding box center [1040, 75] width 25 height 20
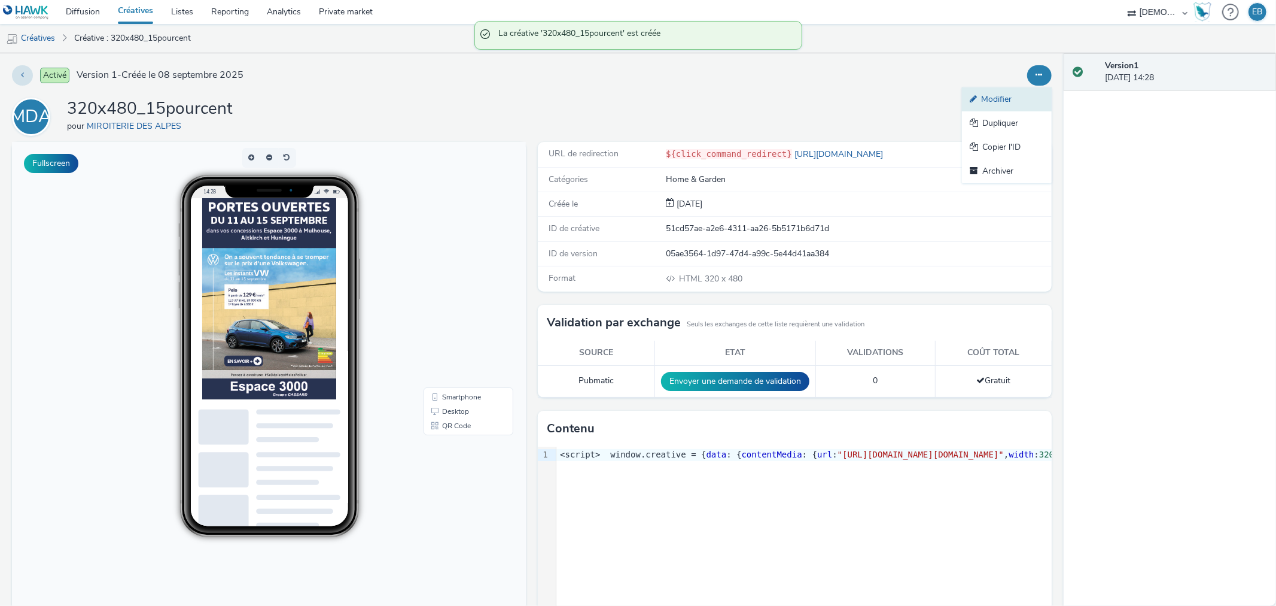
click at [990, 98] on link "Modifier" at bounding box center [1007, 99] width 90 height 24
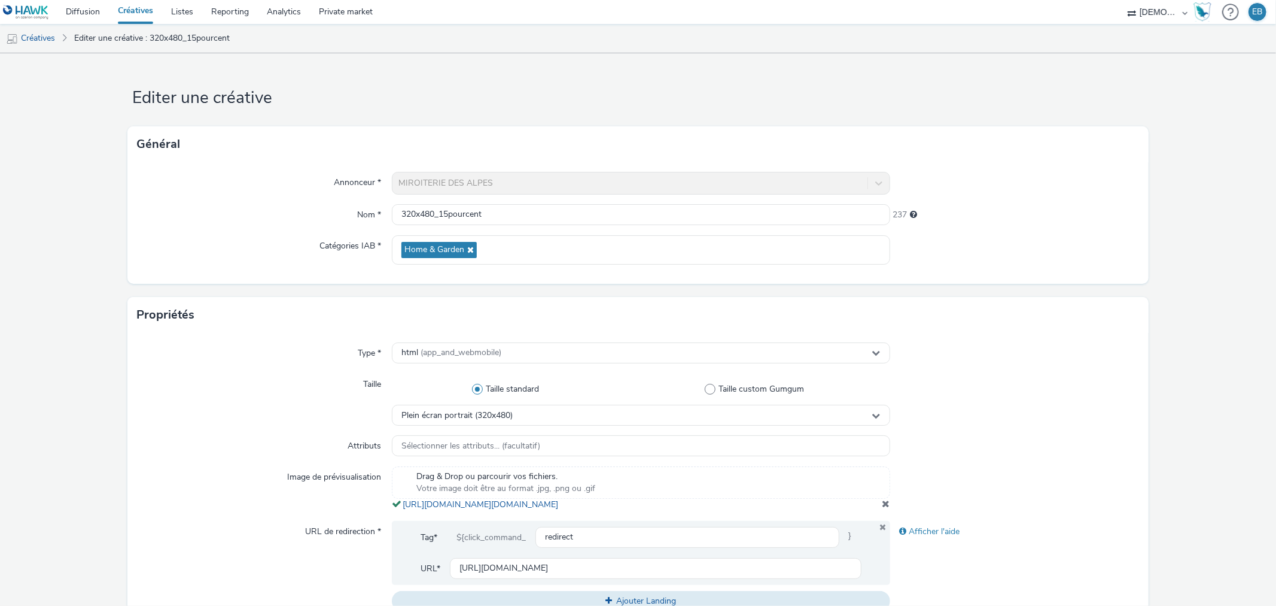
drag, startPoint x: 697, startPoint y: 527, endPoint x: 397, endPoint y: 506, distance: 300.5
click at [397, 506] on div "Type * html (app_and_webmobile) Taille Taille standard Taille custom Gumgum Ple…" at bounding box center [637, 481] width 1021 height 297
copy span "https://tabmo-cdn.s3.eu-west-1.amazonaws.com/hawk.tabmo.io/organizations/38dc92…"
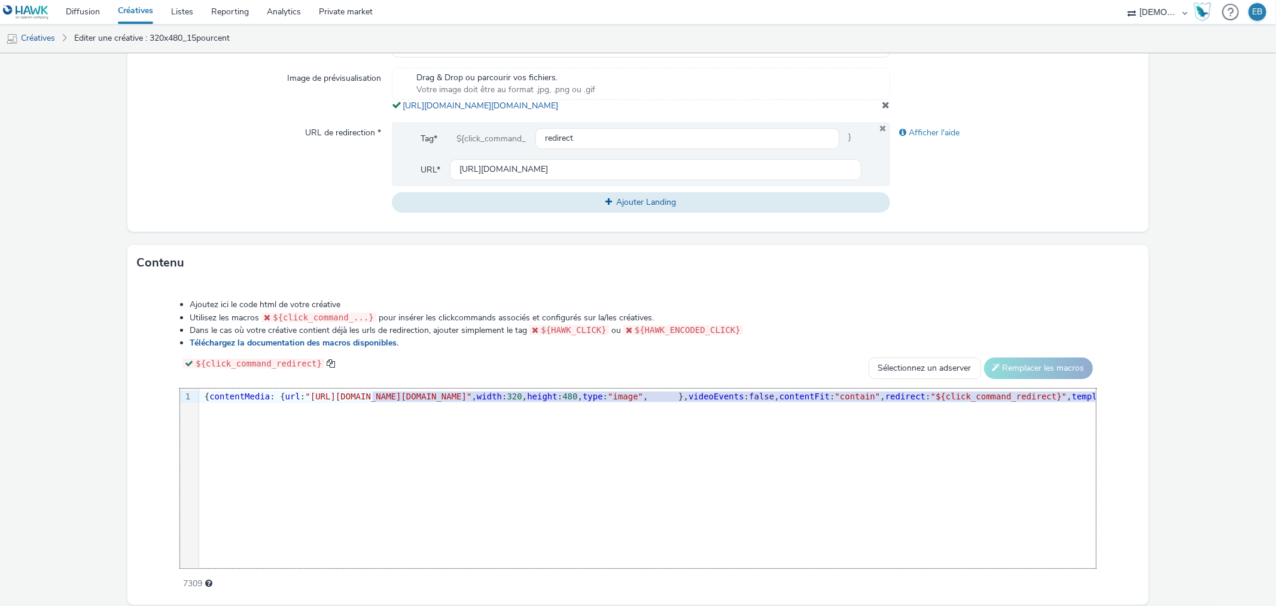
scroll to position [0, 285]
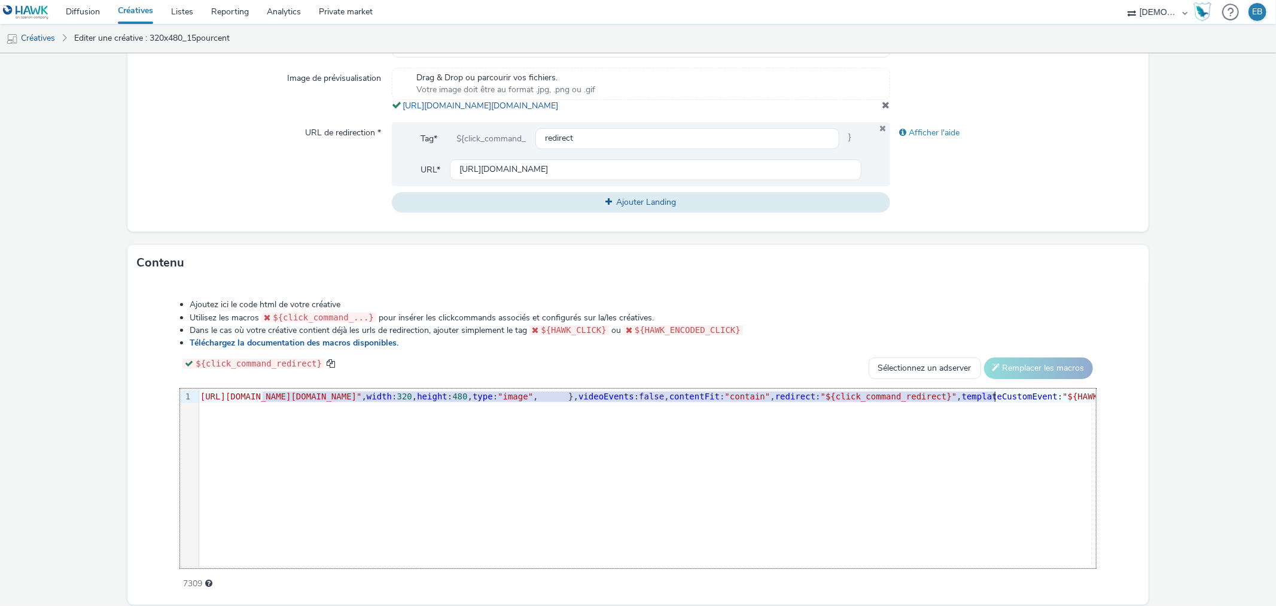
drag, startPoint x: 546, startPoint y: 410, endPoint x: 992, endPoint y: 411, distance: 445.8
click at [361, 401] on span ""https://tabmo-cdn.s3.eu-west-1.amazonaws.com/hawk.tabmo.io/organizations/38dc9…" at bounding box center [278, 396] width 166 height 10
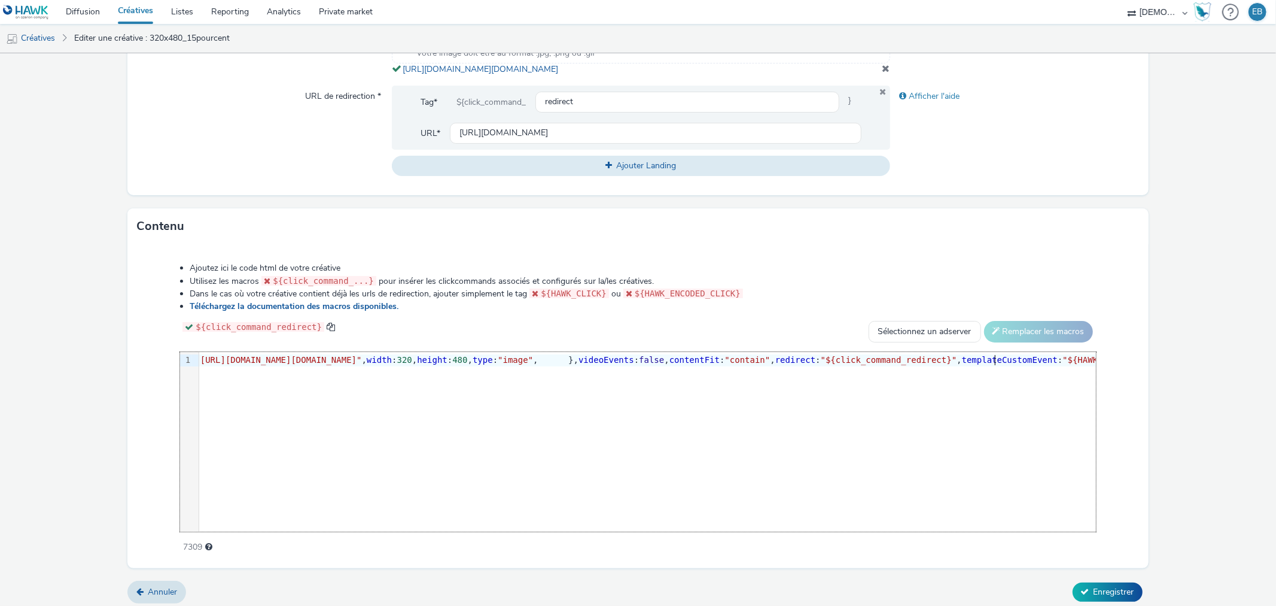
scroll to position [452, 0]
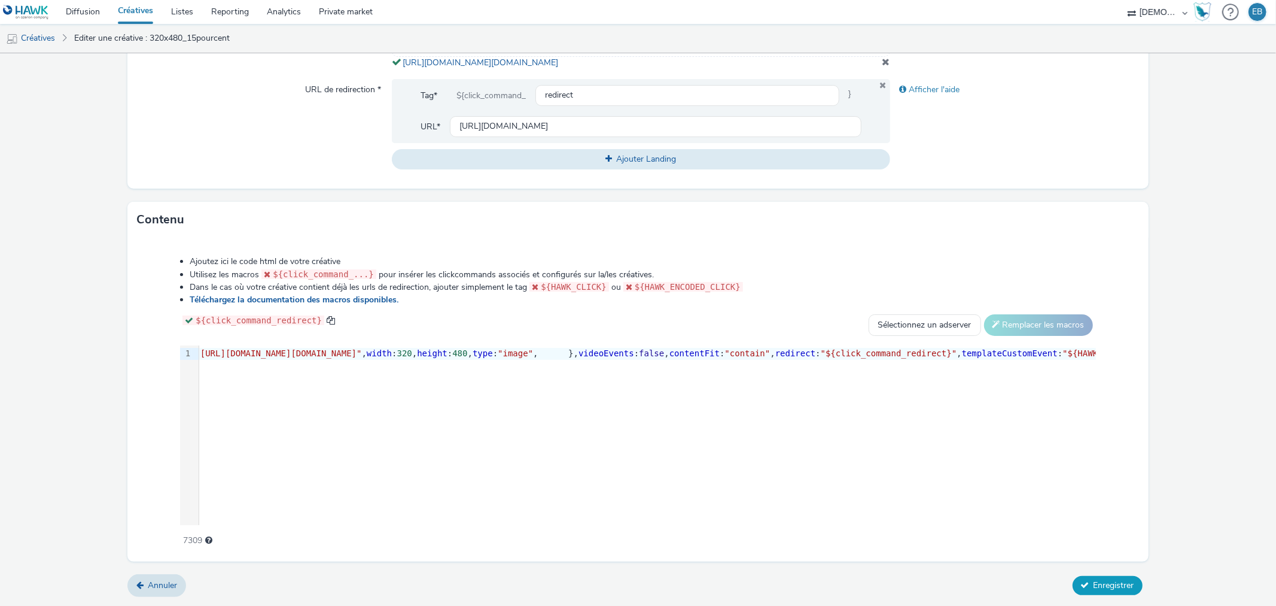
click at [1085, 594] on button "Enregistrer" at bounding box center [1108, 585] width 70 height 19
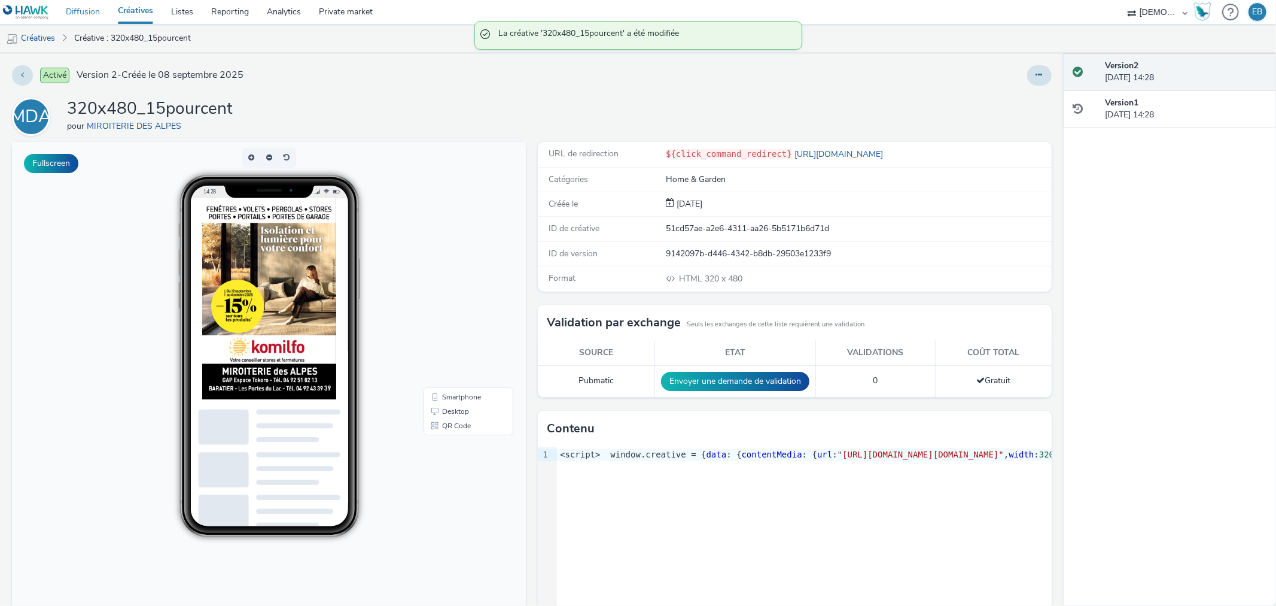
click at [88, 13] on link "Diffusion" at bounding box center [83, 12] width 52 height 24
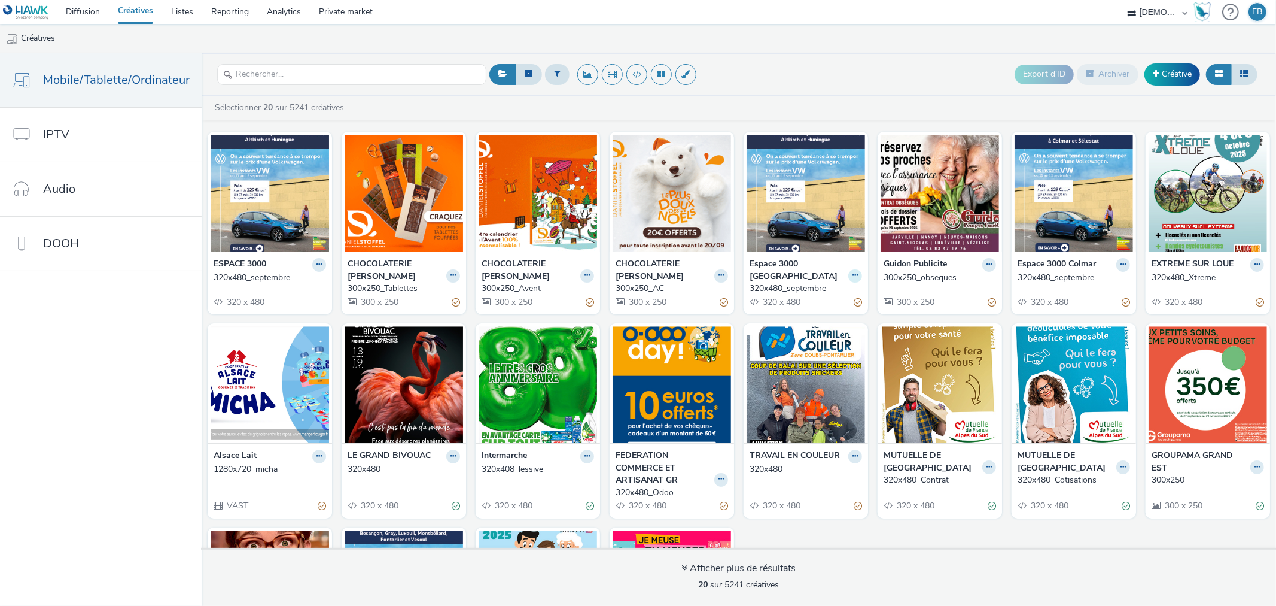
click at [853, 272] on icon at bounding box center [855, 275] width 5 height 7
click at [805, 285] on link "Modifier" at bounding box center [818, 296] width 90 height 24
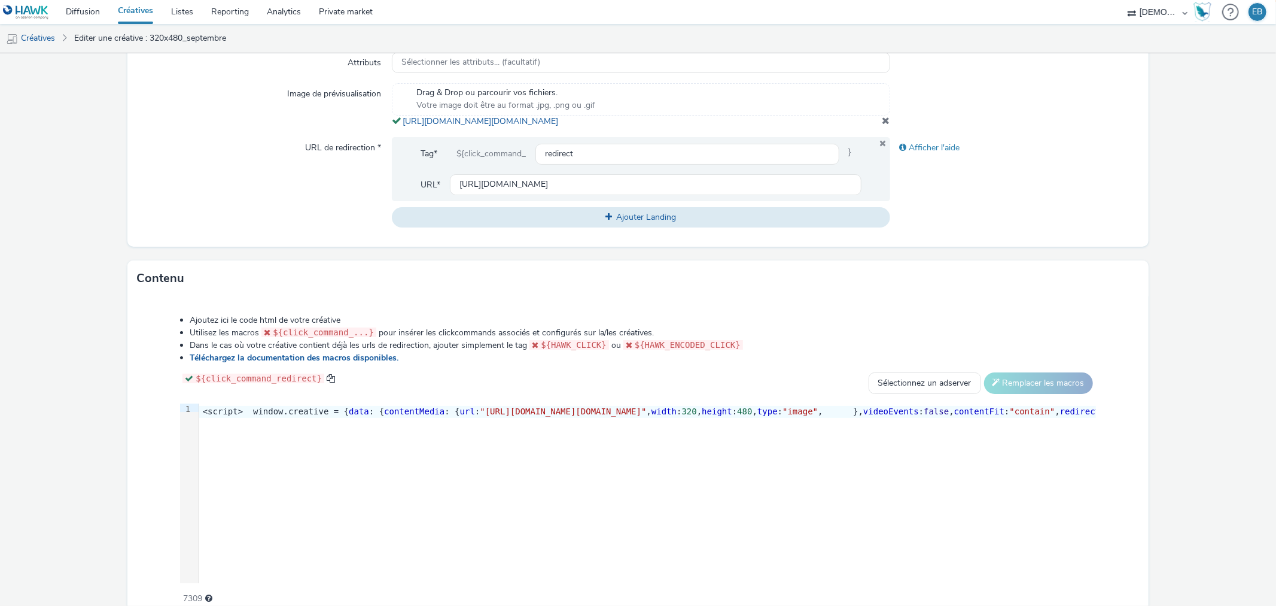
scroll to position [452, 0]
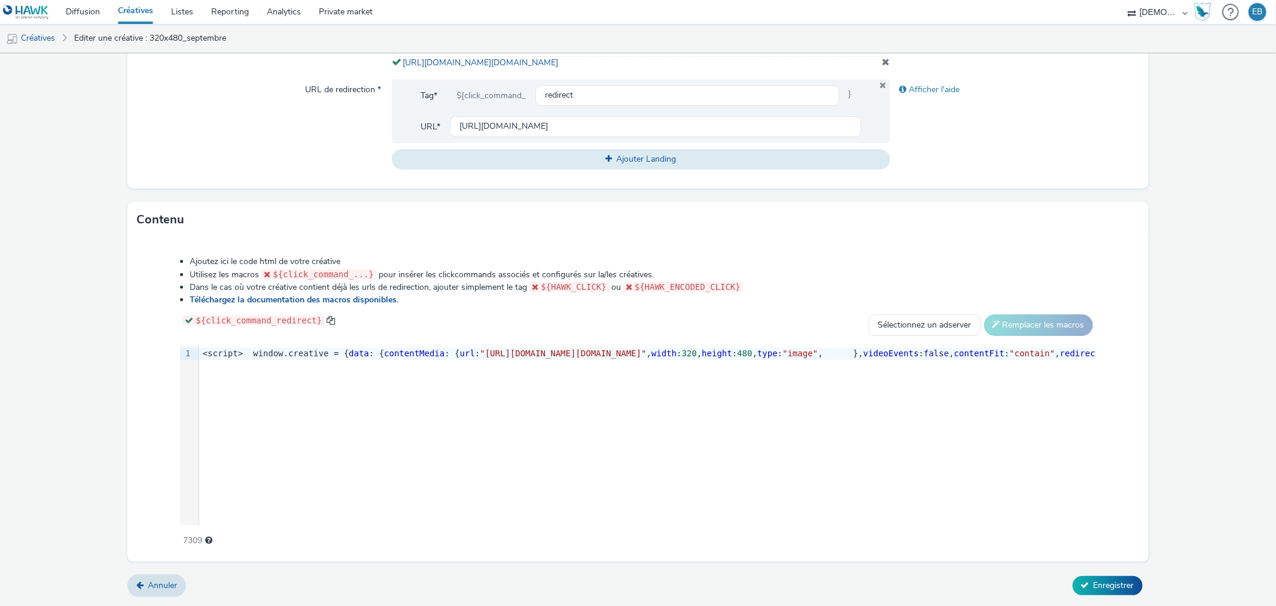
click at [745, 371] on div "9 1 › <script> window.creative = { data : { contentMedia : { url : "https://tab…" at bounding box center [638, 435] width 916 height 180
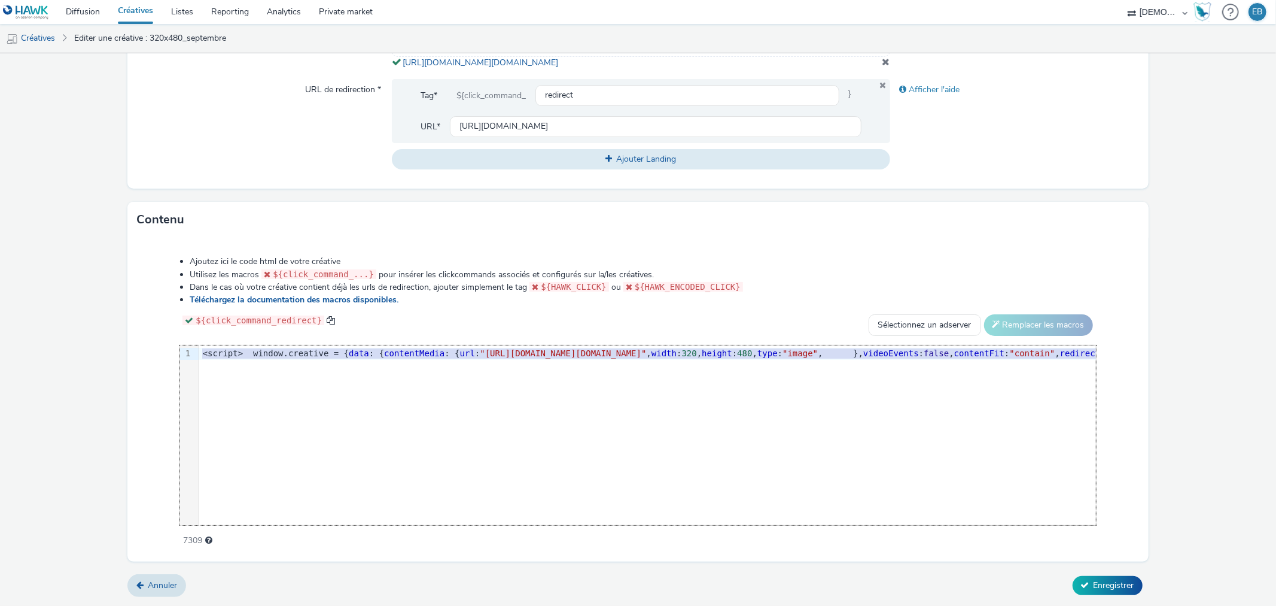
copy div "<script> window.creative = { data : { contentMedia : { url : "https://tabmo-cdn…"
